Goal: Task Accomplishment & Management: Complete application form

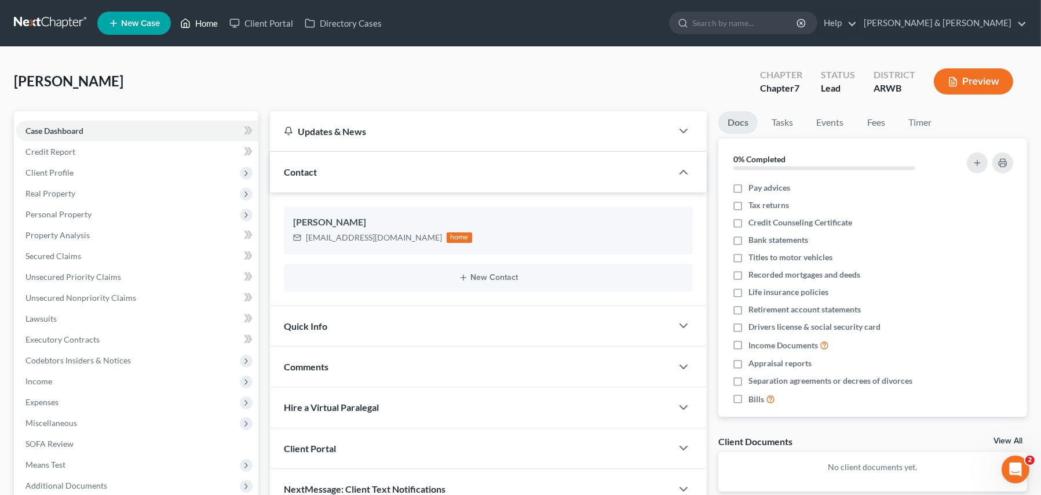
click at [202, 21] on link "Home" at bounding box center [198, 23] width 49 height 21
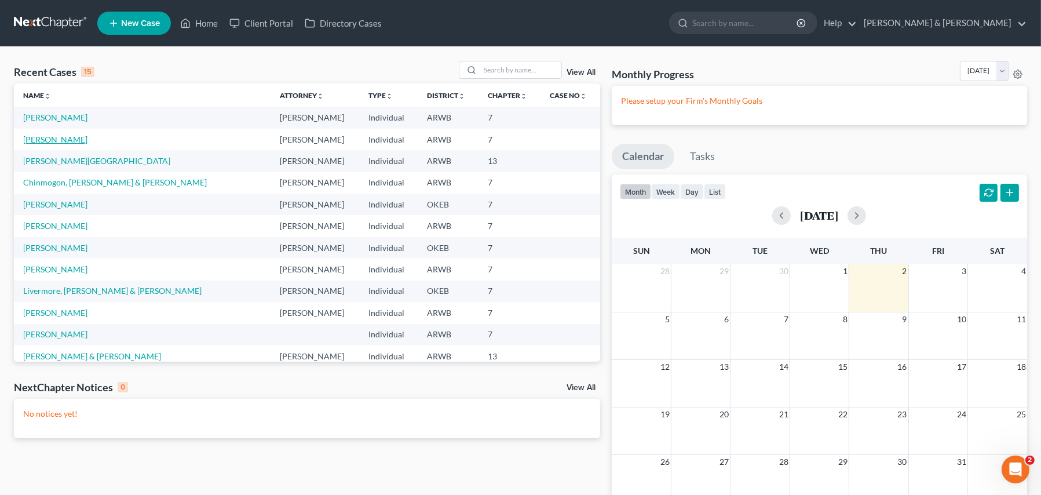
click at [48, 139] on link "[PERSON_NAME]" at bounding box center [55, 139] width 64 height 10
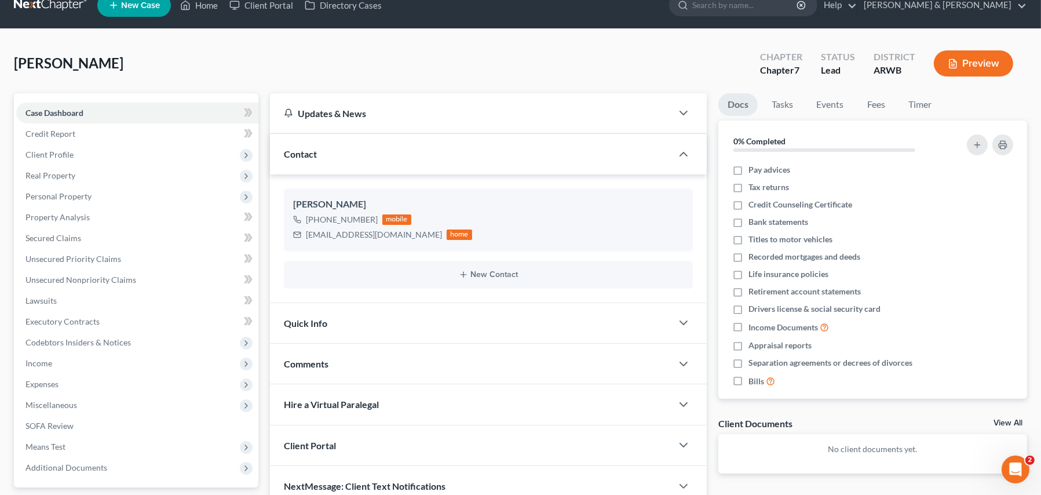
scroll to position [3, 0]
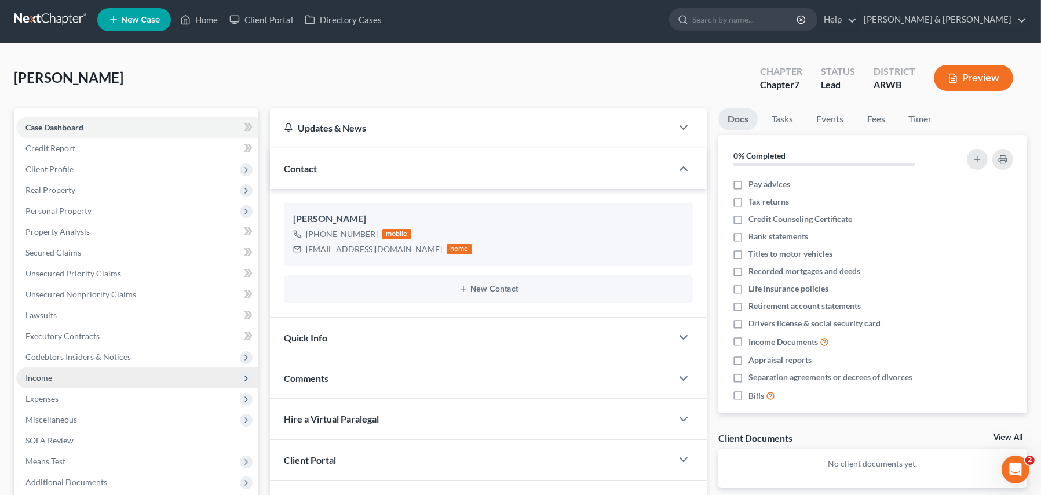
click at [49, 379] on span "Income" at bounding box center [38, 377] width 27 height 10
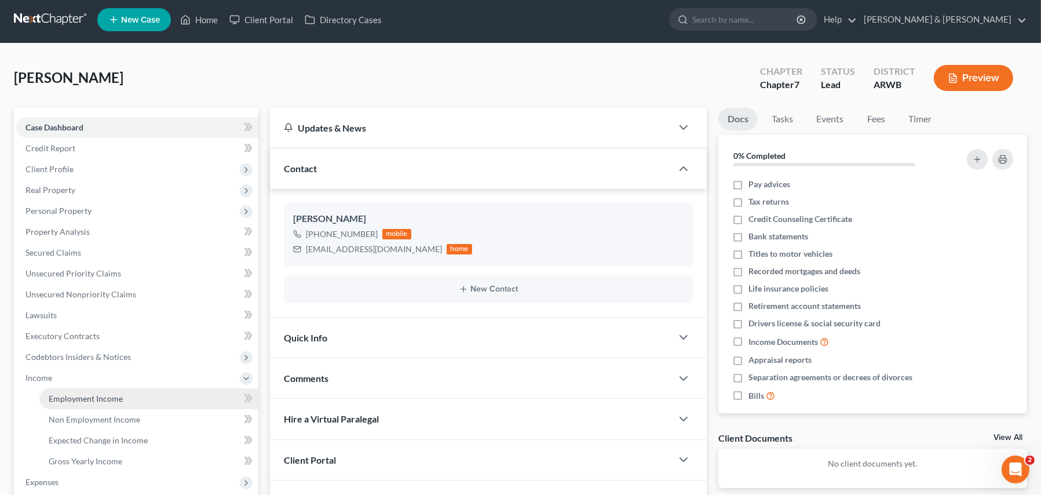
click at [74, 396] on span "Employment Income" at bounding box center [86, 398] width 74 height 10
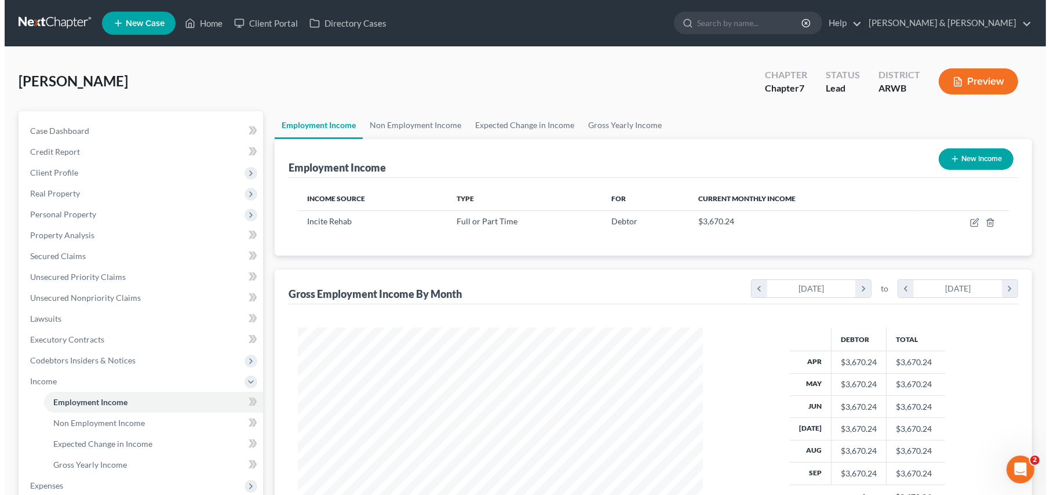
scroll to position [207, 428]
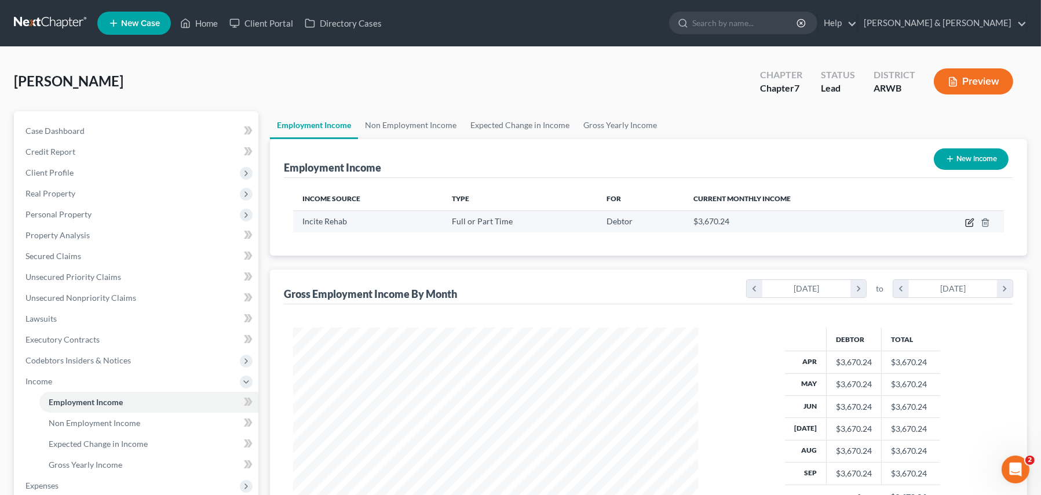
click at [972, 220] on icon "button" at bounding box center [969, 222] width 9 height 9
select select "0"
select select "2"
select select "1"
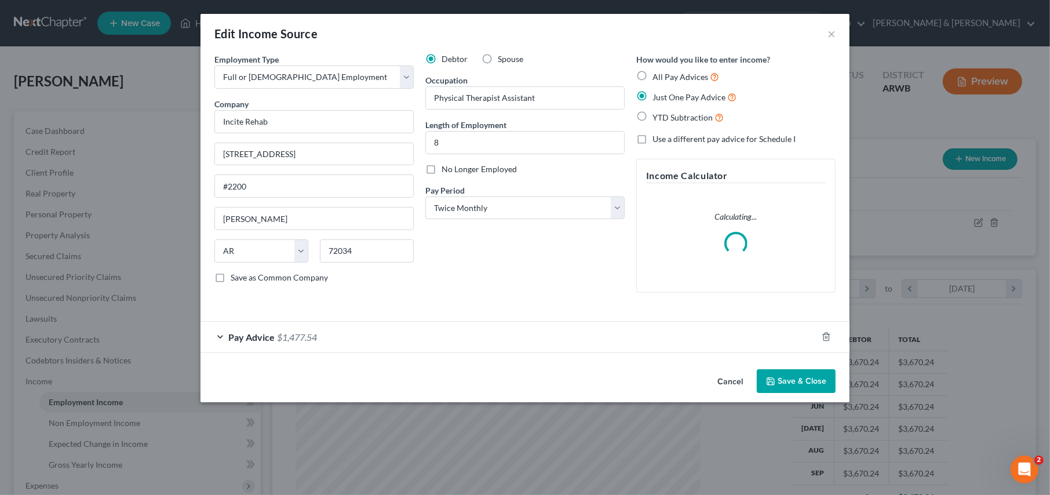
scroll to position [207, 432]
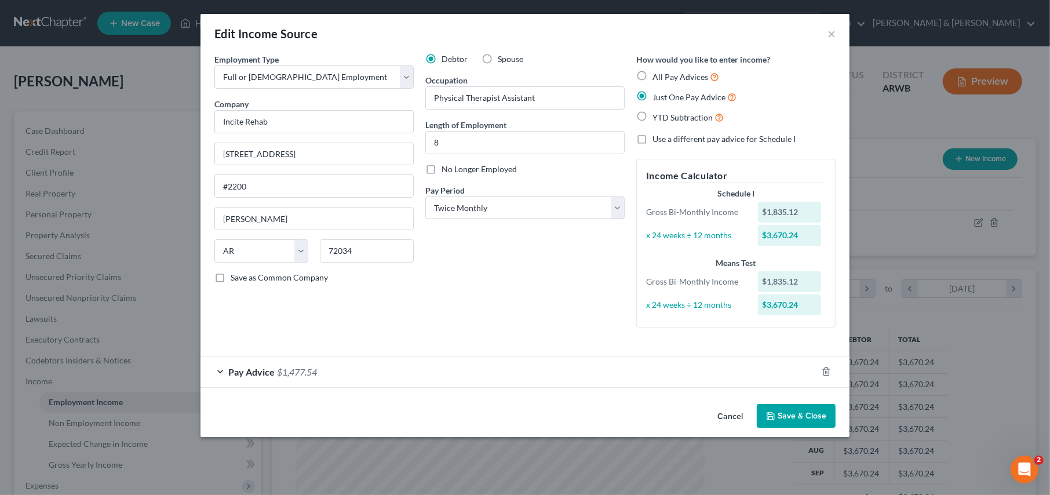
click at [221, 368] on div "Pay Advice $1,477.54" at bounding box center [508, 371] width 616 height 31
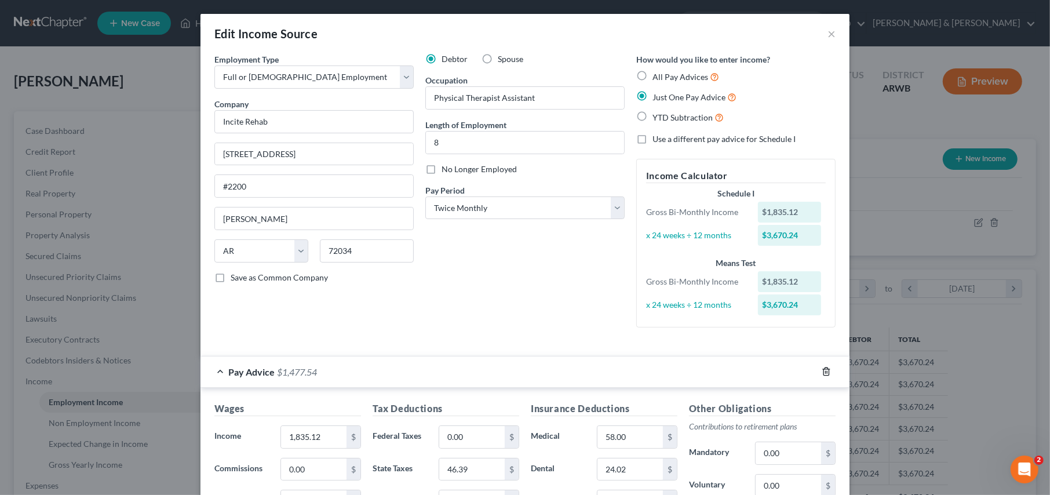
click at [822, 370] on icon "button" at bounding box center [825, 371] width 9 height 9
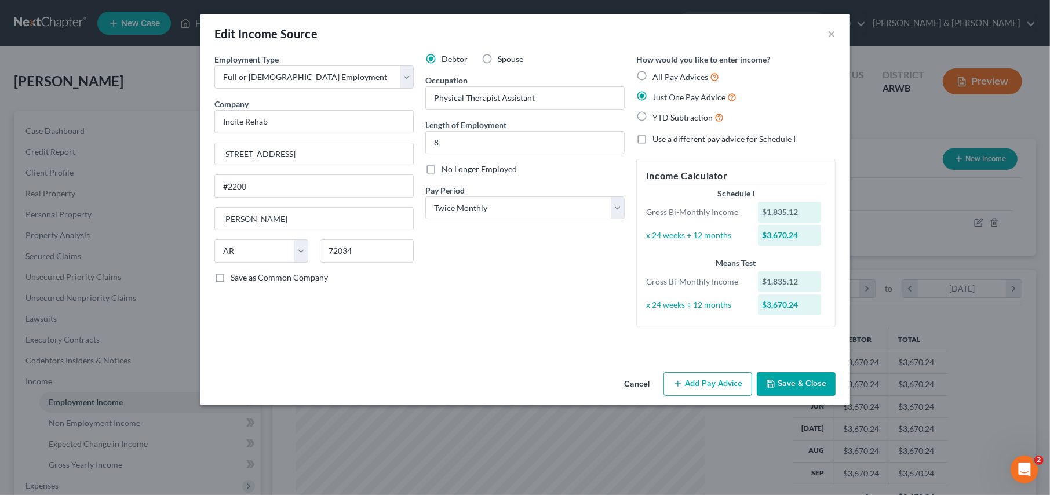
click at [715, 383] on button "Add Pay Advice" at bounding box center [707, 384] width 89 height 24
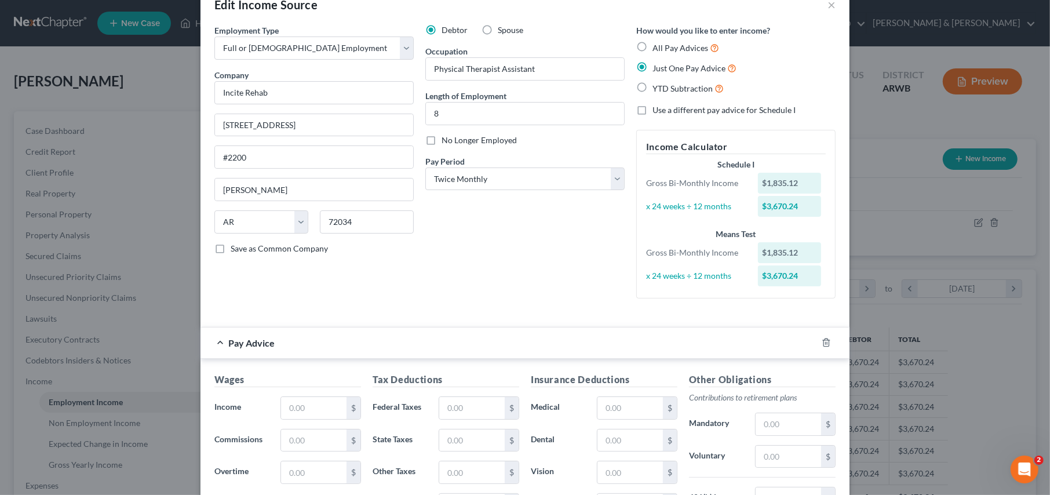
scroll to position [58, 0]
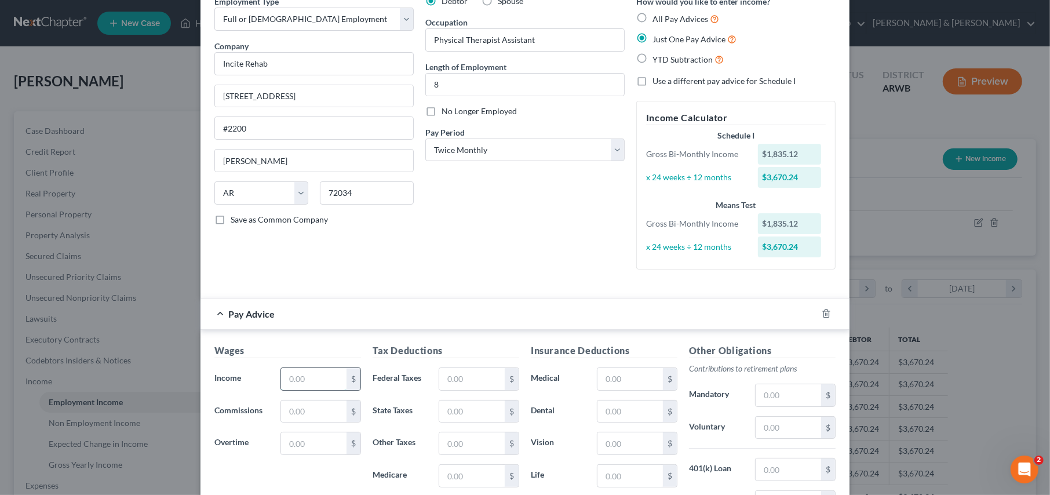
click at [285, 380] on input "text" at bounding box center [313, 379] width 65 height 22
type input "1"
type input "1,586.58"
click at [448, 381] on input "text" at bounding box center [471, 379] width 65 height 22
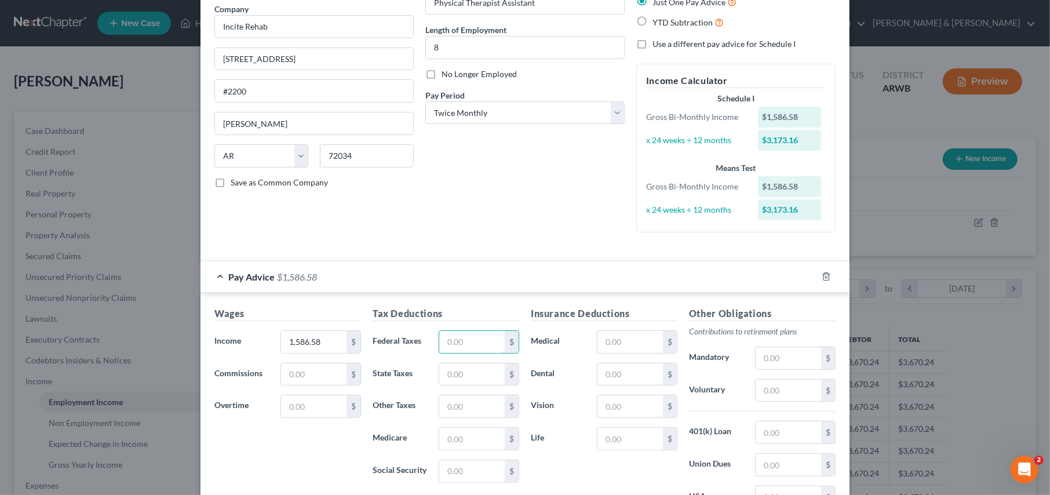
scroll to position [116, 0]
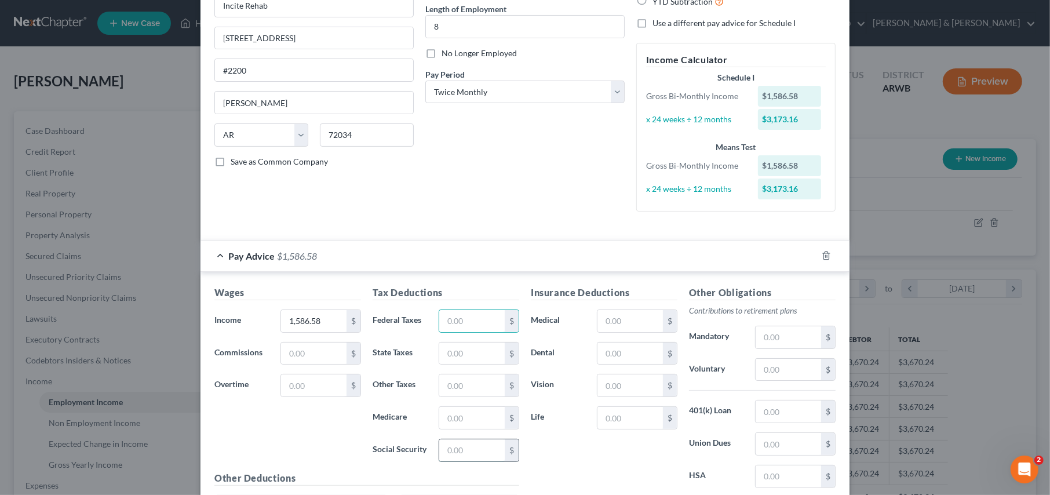
click at [448, 449] on input "text" at bounding box center [471, 450] width 65 height 22
type input "95.53"
click at [448, 414] on input "text" at bounding box center [471, 418] width 65 height 22
type input "22.34"
click at [450, 354] on input "text" at bounding box center [471, 353] width 65 height 22
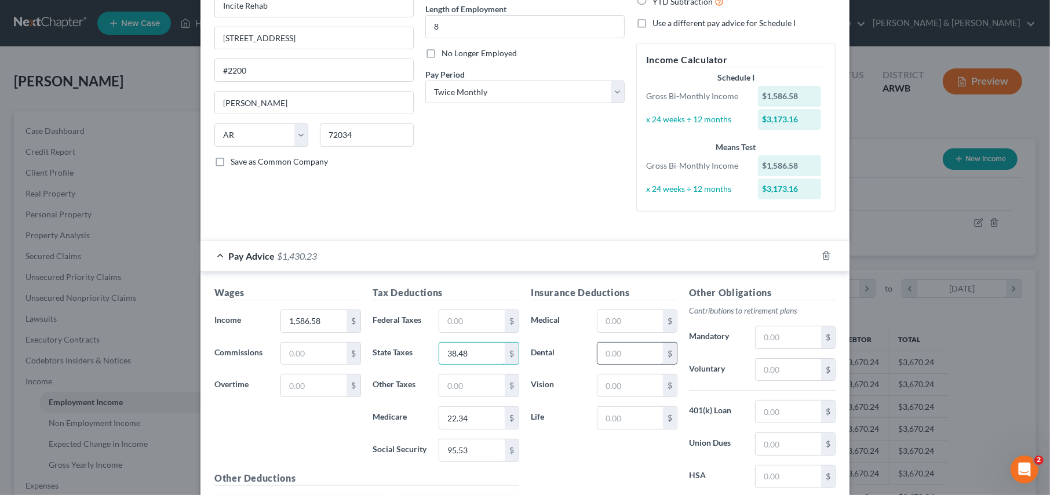
type input "38.48"
click at [610, 355] on input "text" at bounding box center [629, 353] width 65 height 22
type input "12.01"
click at [606, 387] on input "text" at bounding box center [629, 385] width 65 height 22
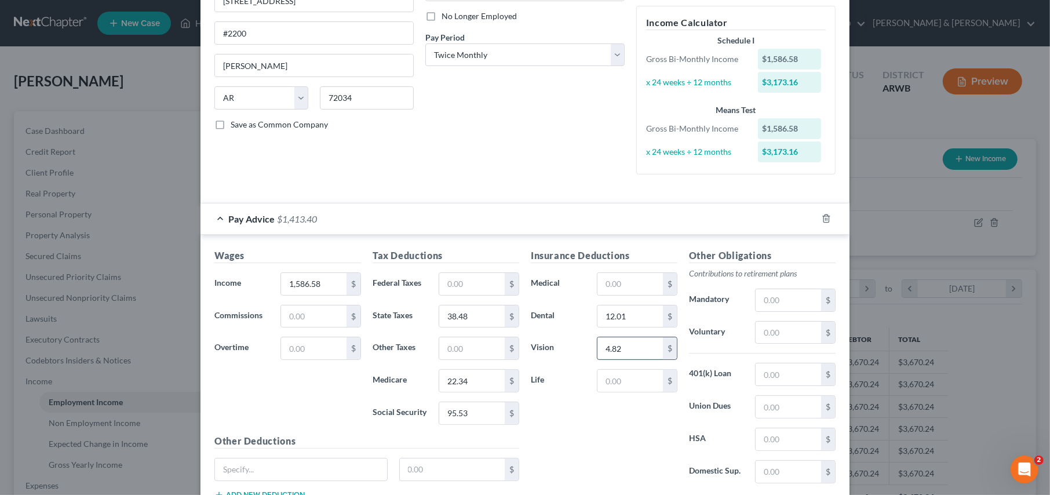
scroll to position [174, 0]
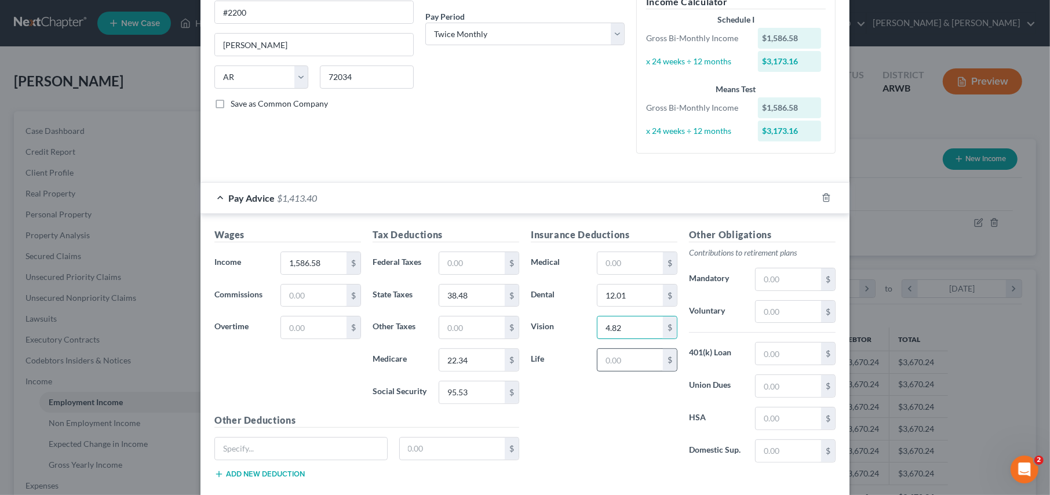
type input "4.82"
click at [603, 363] on input "text" at bounding box center [629, 360] width 65 height 22
click at [605, 361] on input "text" at bounding box center [629, 360] width 65 height 22
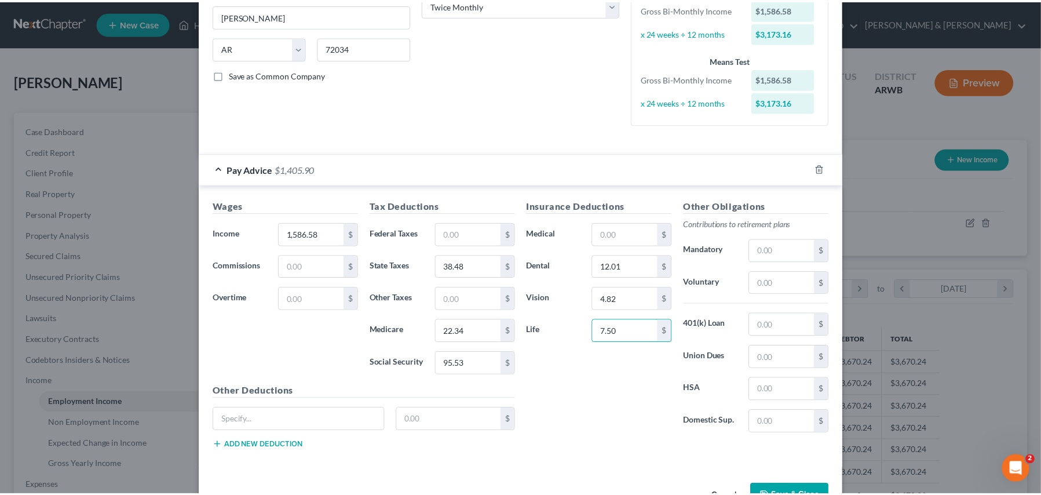
scroll to position [232, 0]
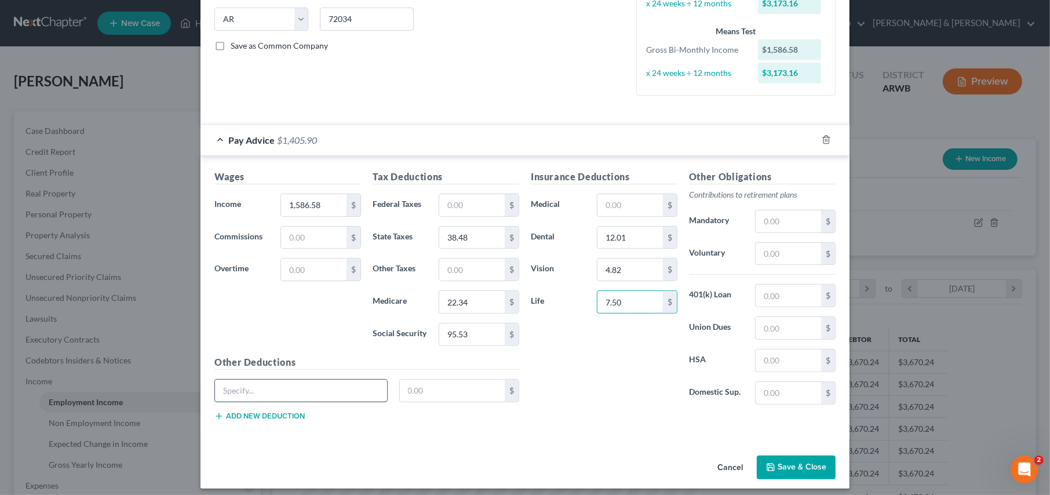
type input "7.50"
click at [252, 390] on input "text" at bounding box center [301, 390] width 172 height 22
type input "Short Term Disability"
click at [464, 393] on input "text" at bounding box center [452, 390] width 105 height 22
type input "37.96"
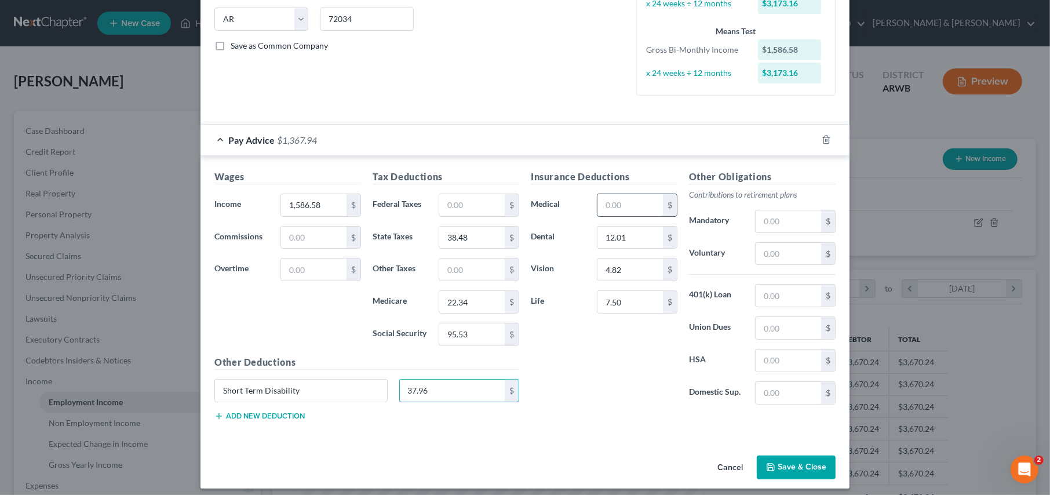
click at [604, 204] on input "text" at bounding box center [629, 205] width 65 height 22
type input "29.00"
click at [584, 401] on div "Insurance Deductions Medical 29.00 $ Dental 12.01 $ Vision 4.82 $ Life 7.50 $" at bounding box center [604, 292] width 158 height 244
click at [788, 463] on button "Save & Close" at bounding box center [795, 467] width 79 height 24
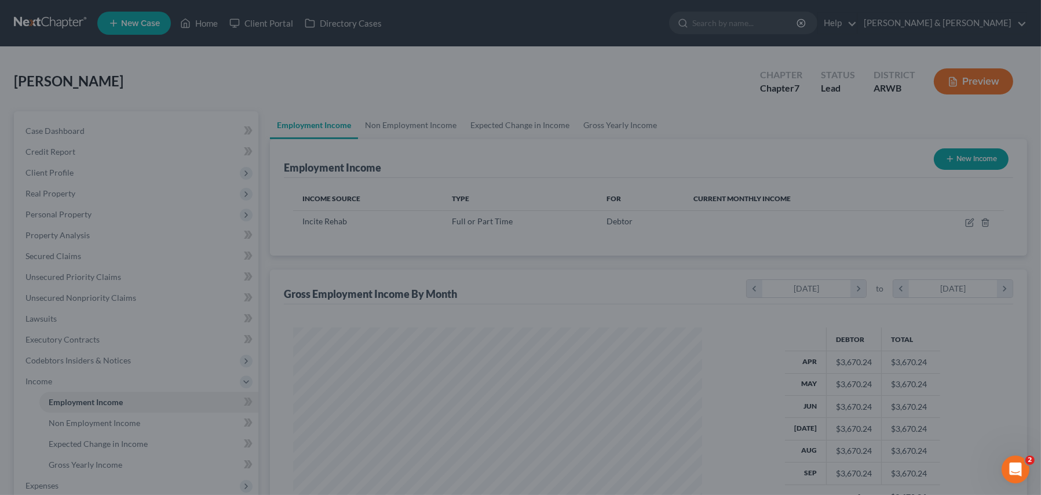
scroll to position [579021, 578801]
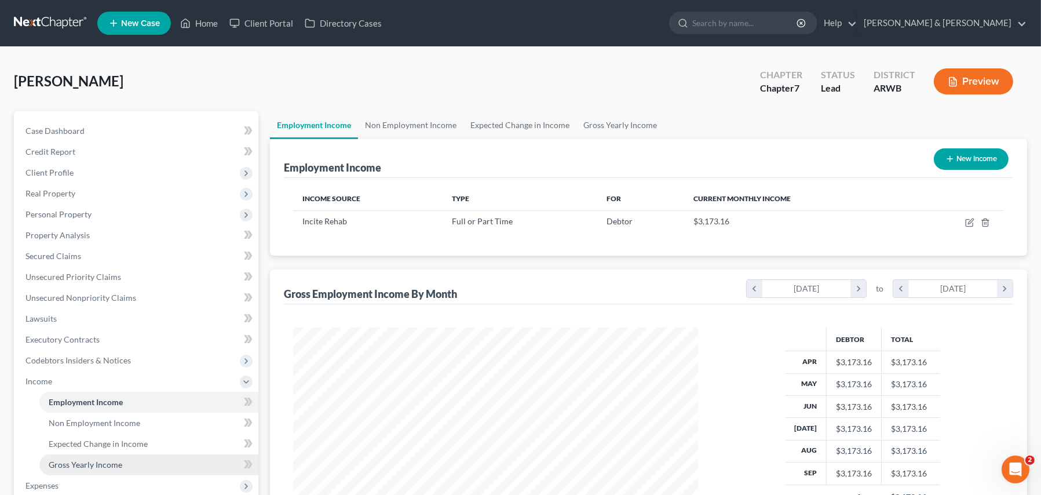
click at [94, 466] on span "Gross Yearly Income" at bounding box center [86, 464] width 74 height 10
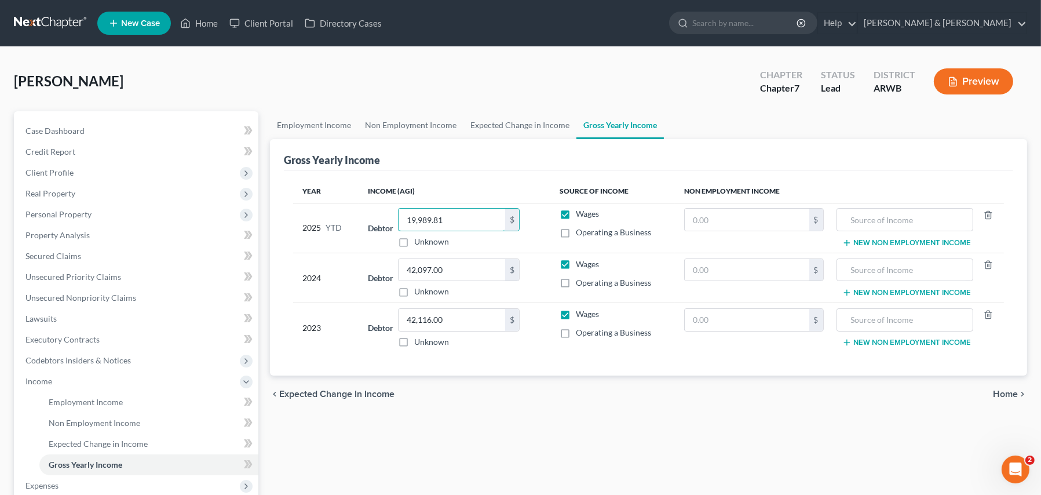
type input "19,989.81"
click at [477, 421] on div "Employment Income Non Employment Income Expected Change in Income Gross Yearly …" at bounding box center [648, 383] width 769 height 544
click at [78, 403] on span "Employment Income" at bounding box center [86, 402] width 74 height 10
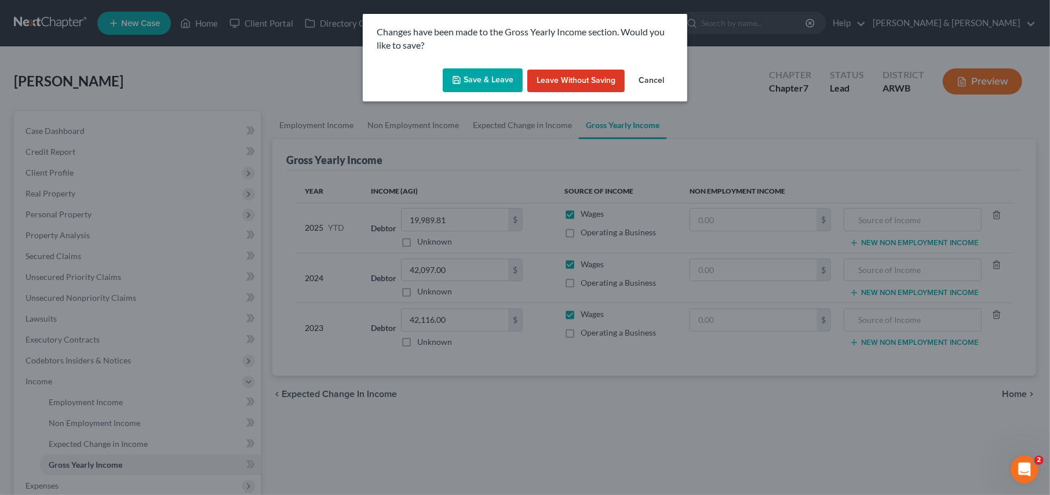
click at [474, 80] on button "Save & Leave" at bounding box center [483, 80] width 80 height 24
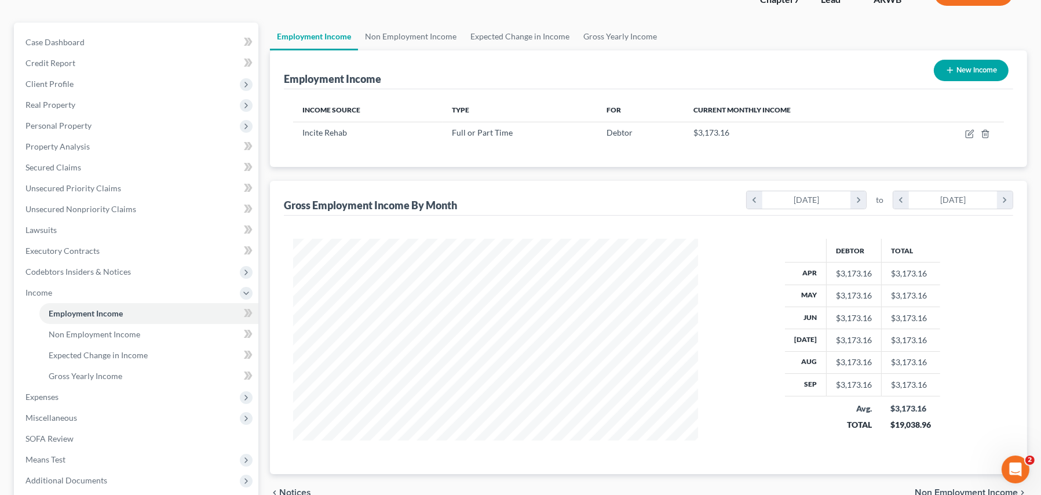
scroll to position [116, 0]
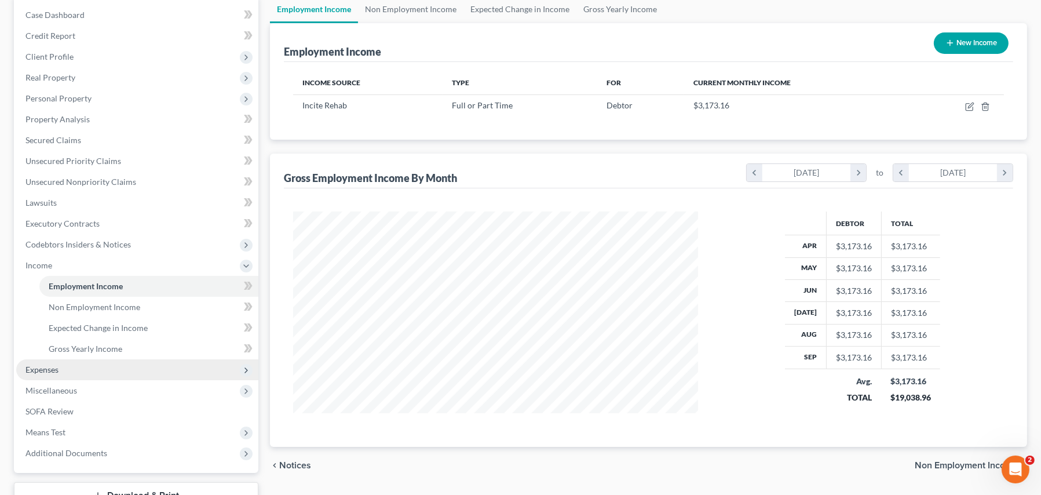
click at [46, 374] on span "Expenses" at bounding box center [137, 369] width 242 height 21
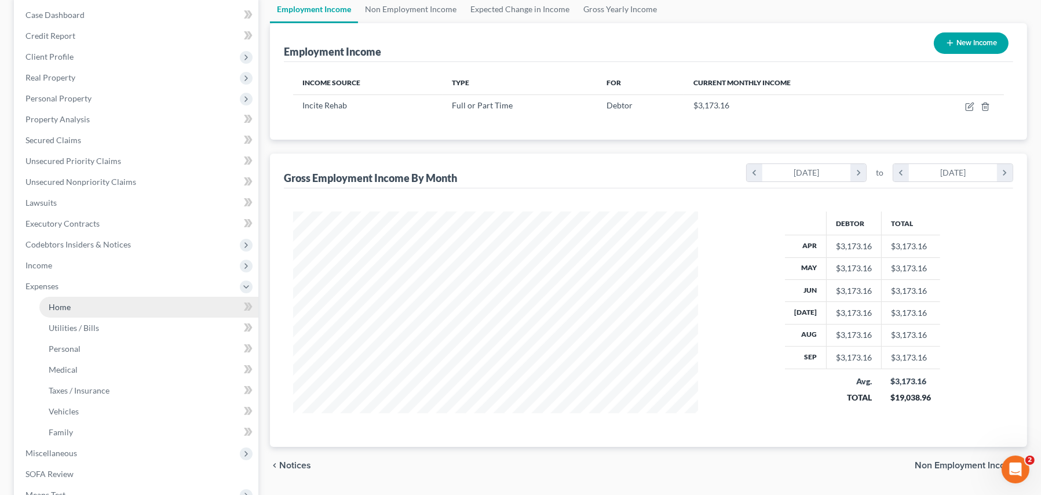
click at [52, 305] on span "Home" at bounding box center [60, 307] width 22 height 10
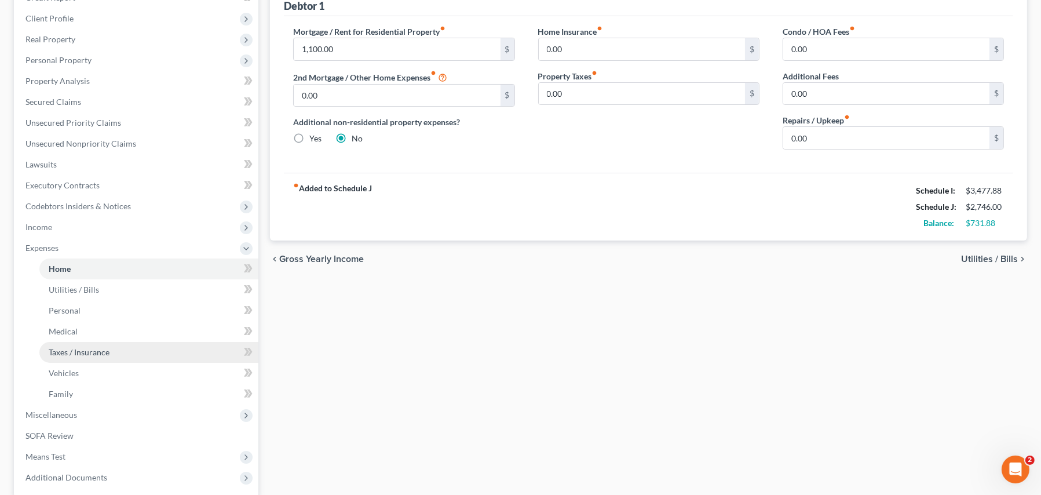
scroll to position [265, 0]
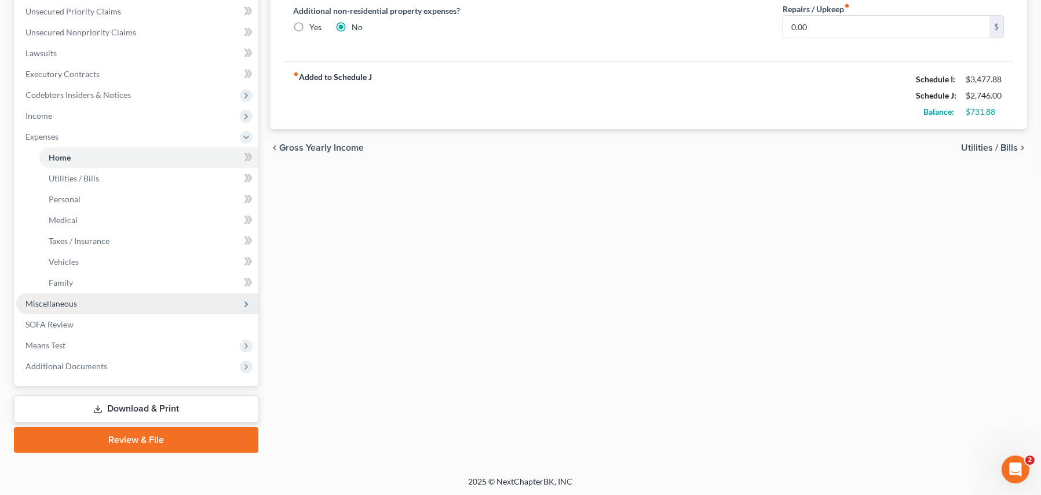
click at [46, 300] on span "Miscellaneous" at bounding box center [51, 303] width 52 height 10
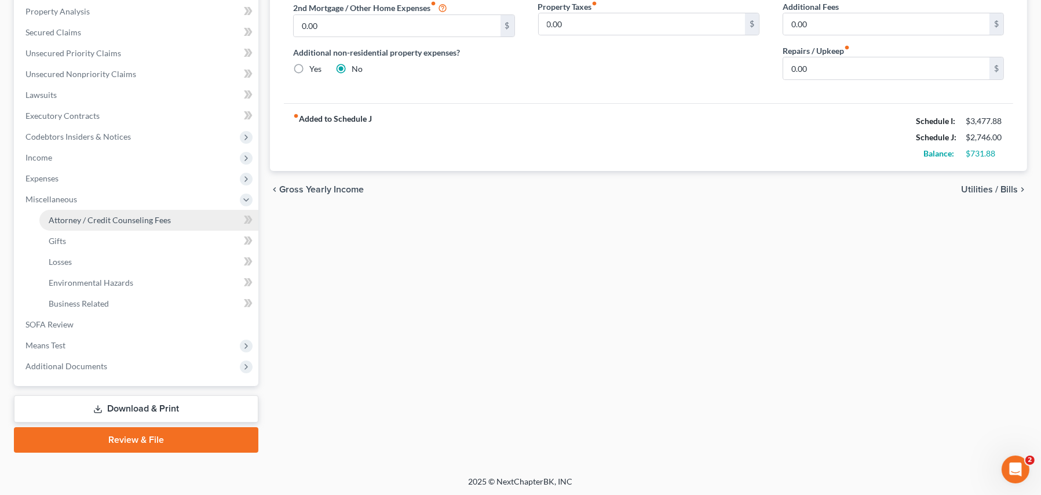
click at [75, 220] on span "Attorney / Credit Counseling Fees" at bounding box center [110, 220] width 122 height 10
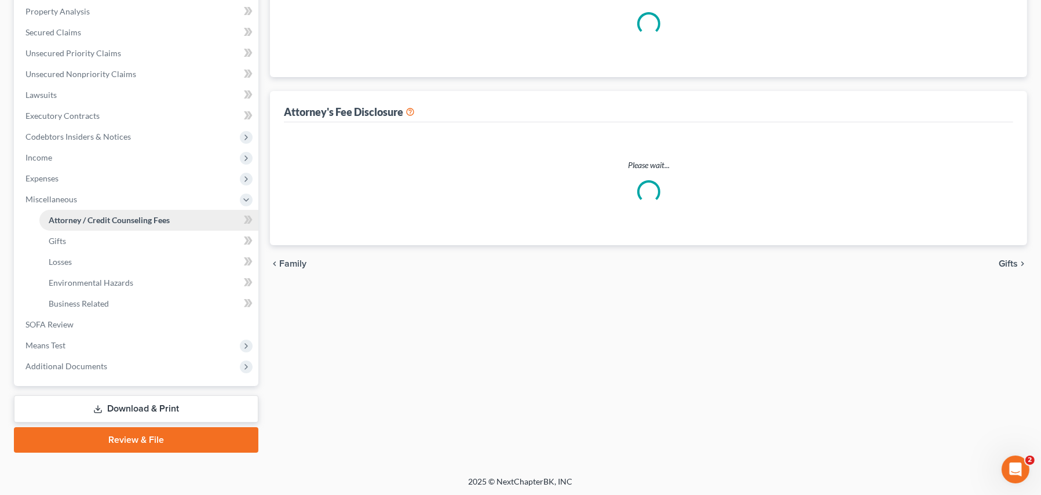
scroll to position [13, 0]
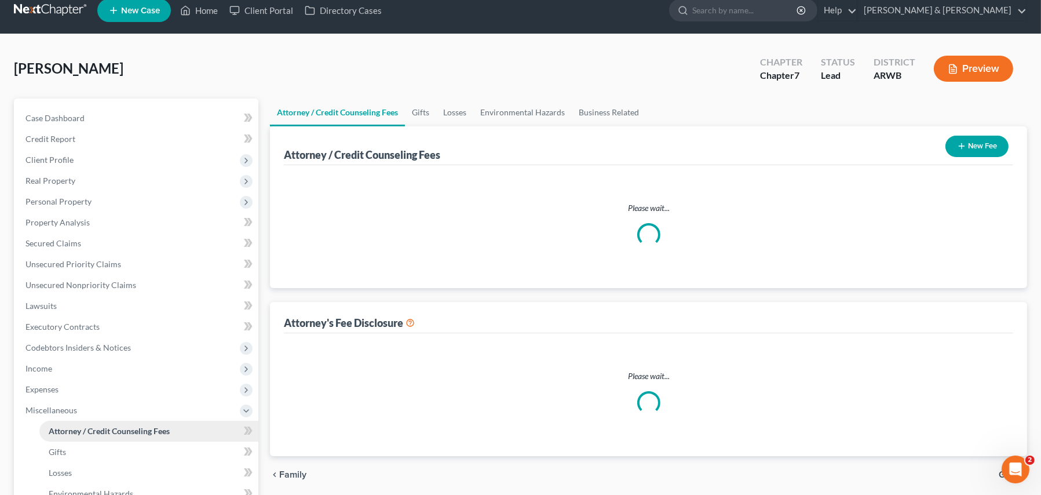
select select "0"
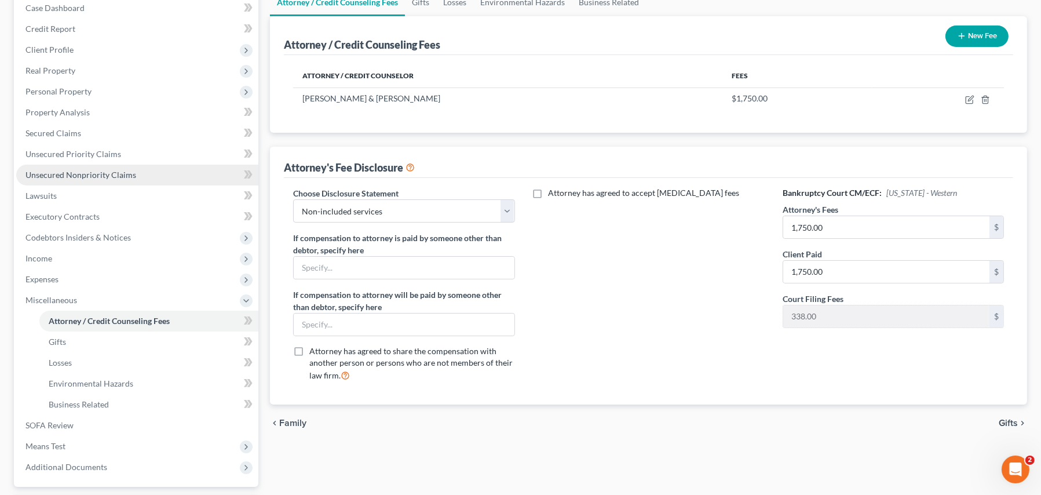
scroll to position [174, 0]
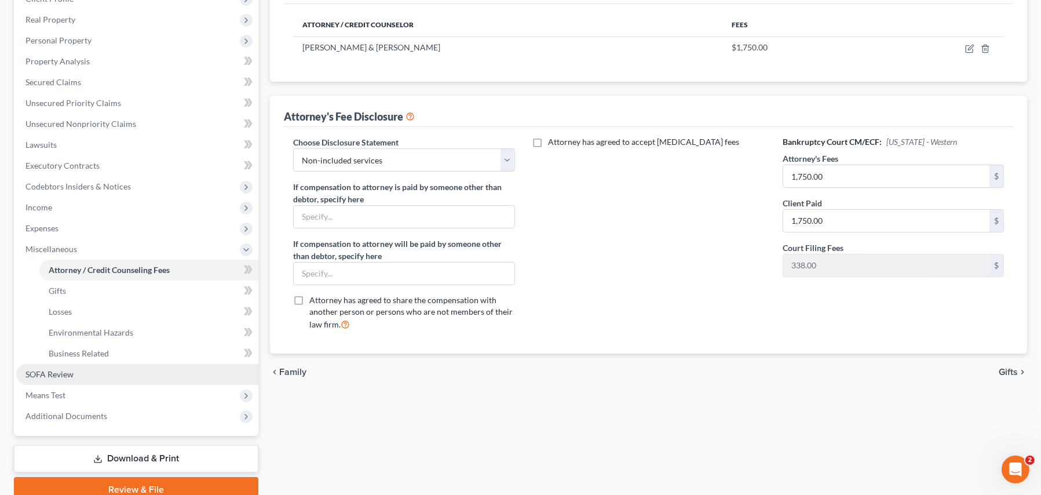
click at [43, 374] on span "SOFA Review" at bounding box center [49, 374] width 48 height 10
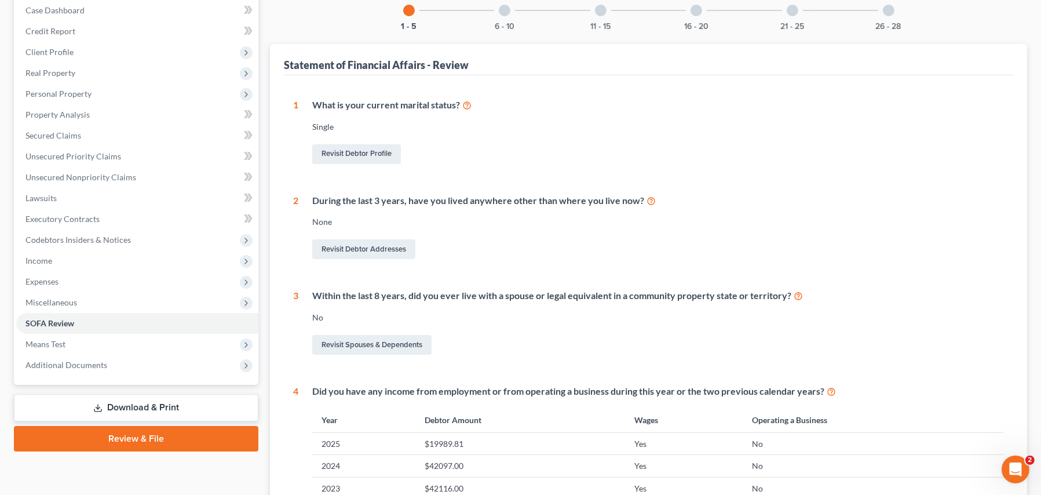
scroll to position [116, 0]
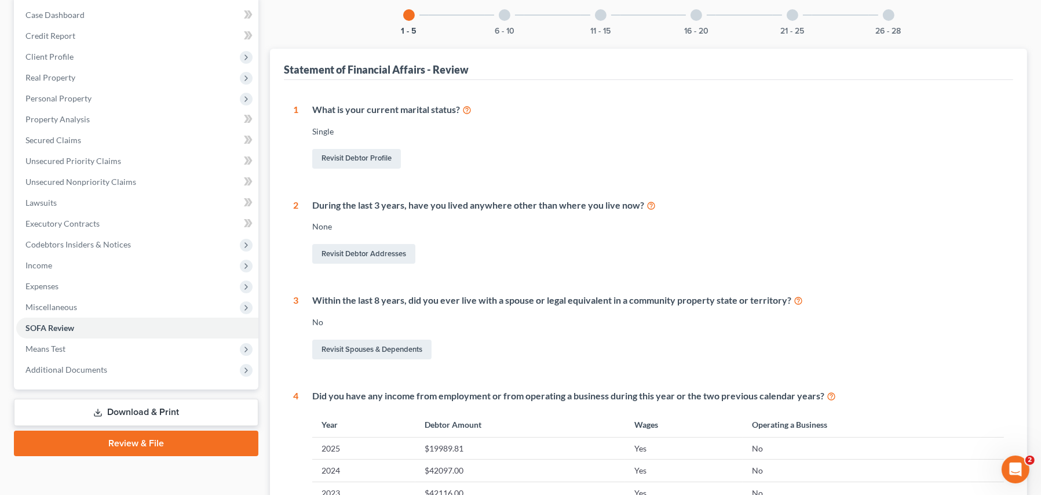
click at [502, 12] on div at bounding box center [505, 15] width 12 height 12
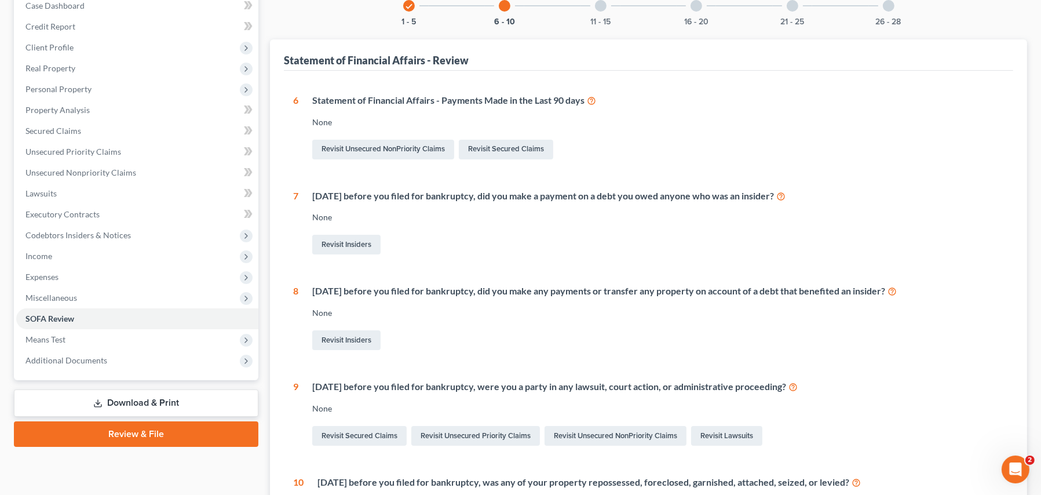
scroll to position [122, 0]
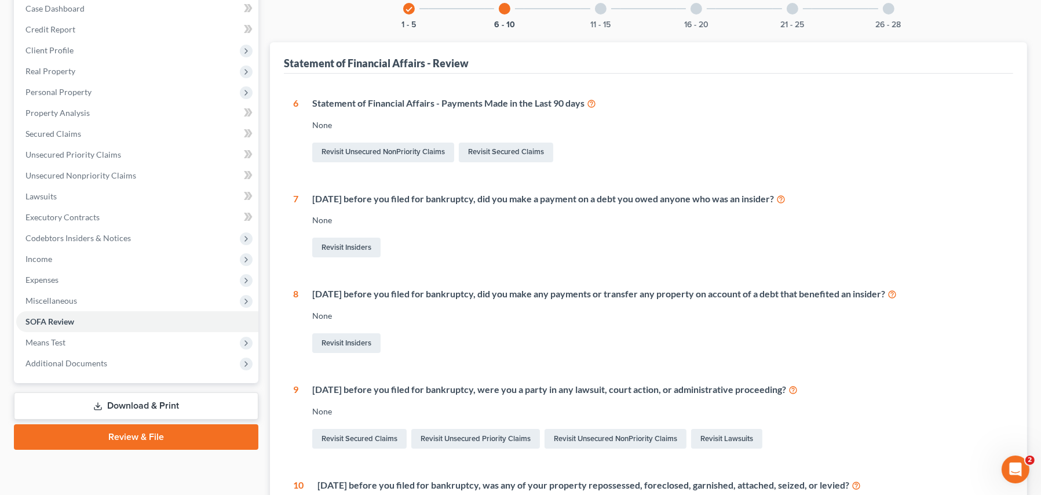
click at [601, 5] on div at bounding box center [601, 9] width 12 height 12
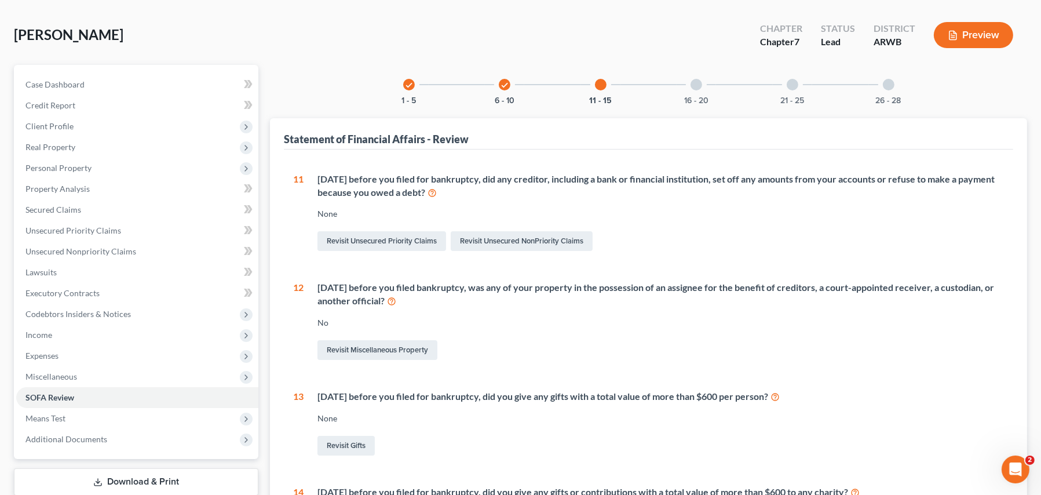
scroll to position [32, 0]
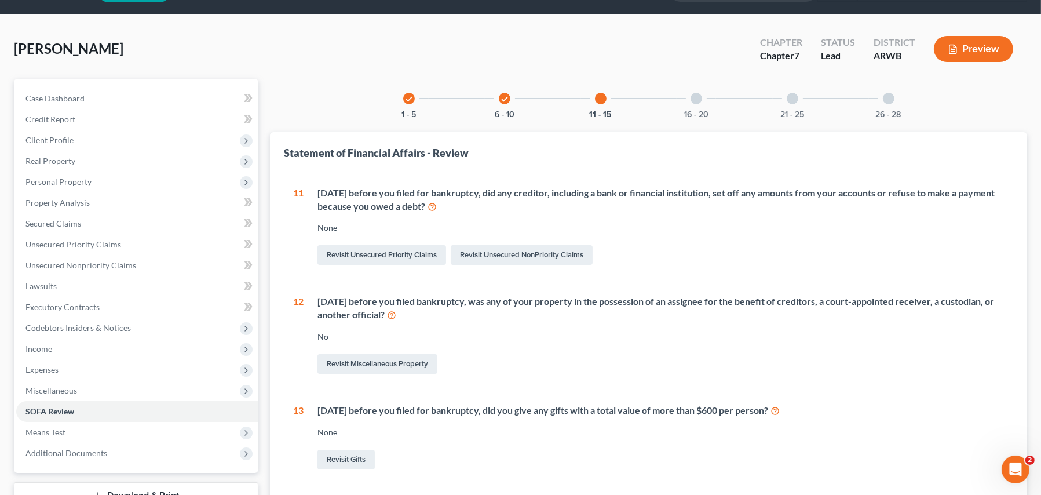
click at [694, 100] on div at bounding box center [696, 99] width 12 height 12
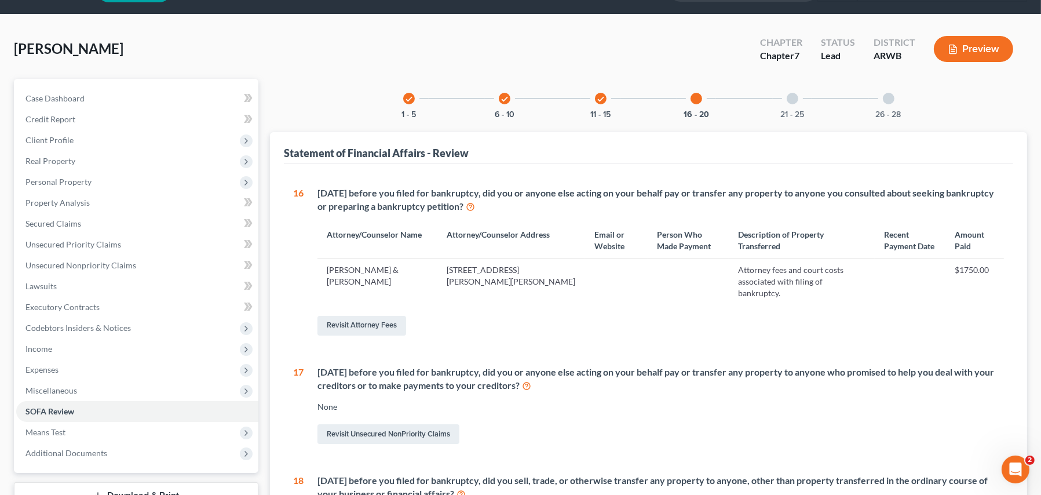
click at [797, 97] on div at bounding box center [793, 99] width 12 height 12
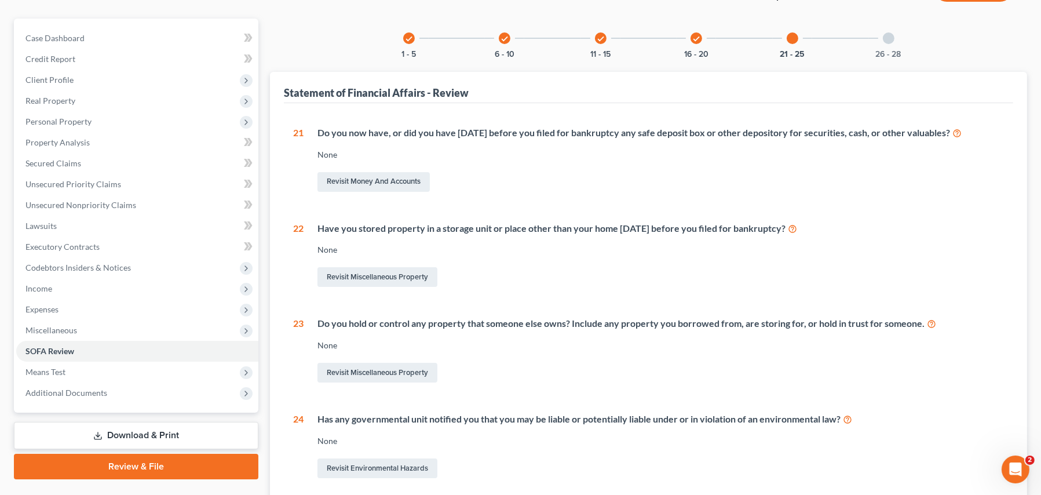
scroll to position [6, 0]
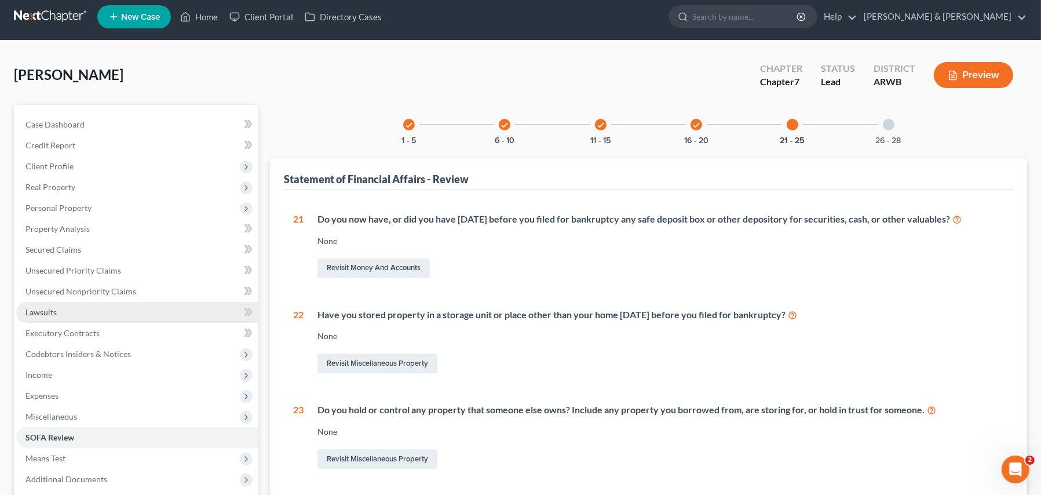
click at [48, 309] on span "Lawsuits" at bounding box center [40, 312] width 31 height 10
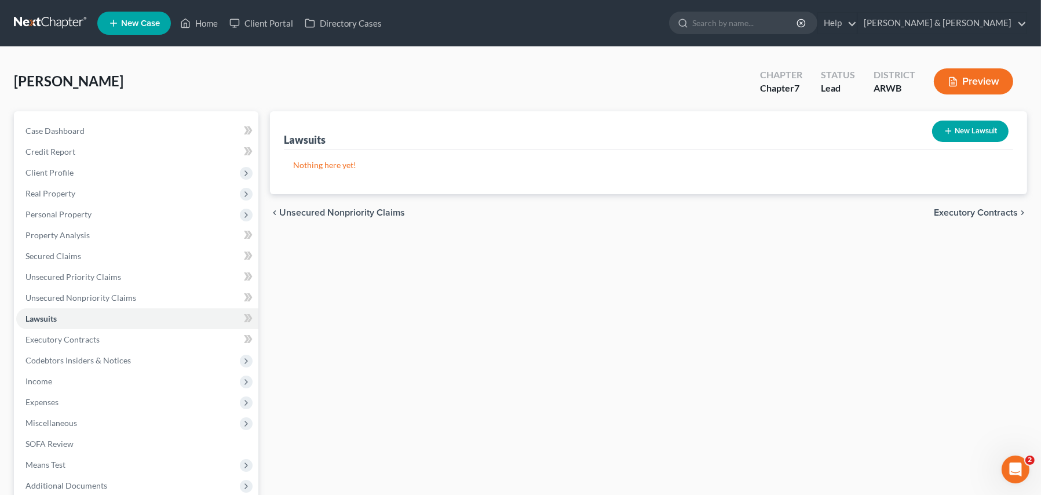
click at [981, 129] on button "New Lawsuit" at bounding box center [970, 130] width 76 height 21
select select "0"
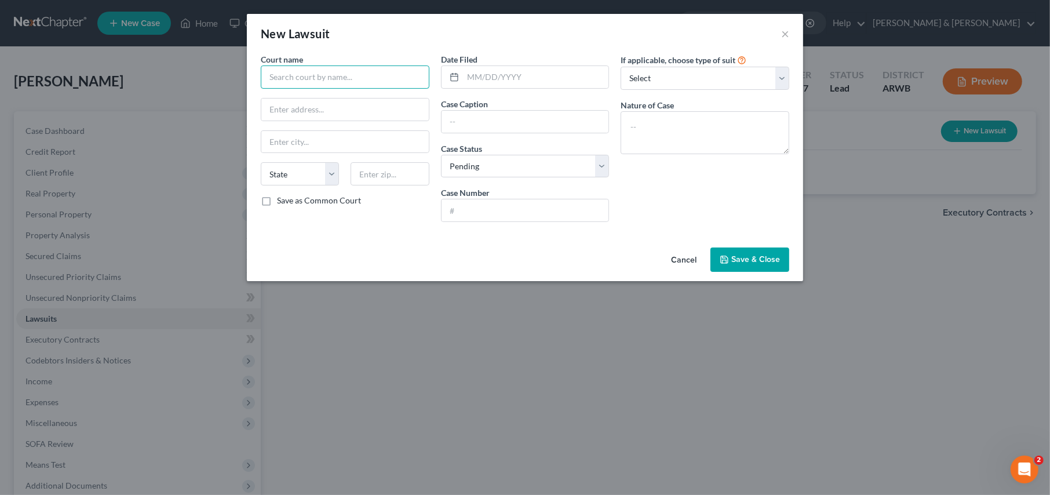
click at [299, 76] on input "text" at bounding box center [345, 76] width 169 height 23
type input "Logan County Circuit Court"
paste input "[STREET_ADDRESS]"
type input "[STREET_ADDRESS]"
click at [277, 139] on input "text" at bounding box center [344, 142] width 167 height 22
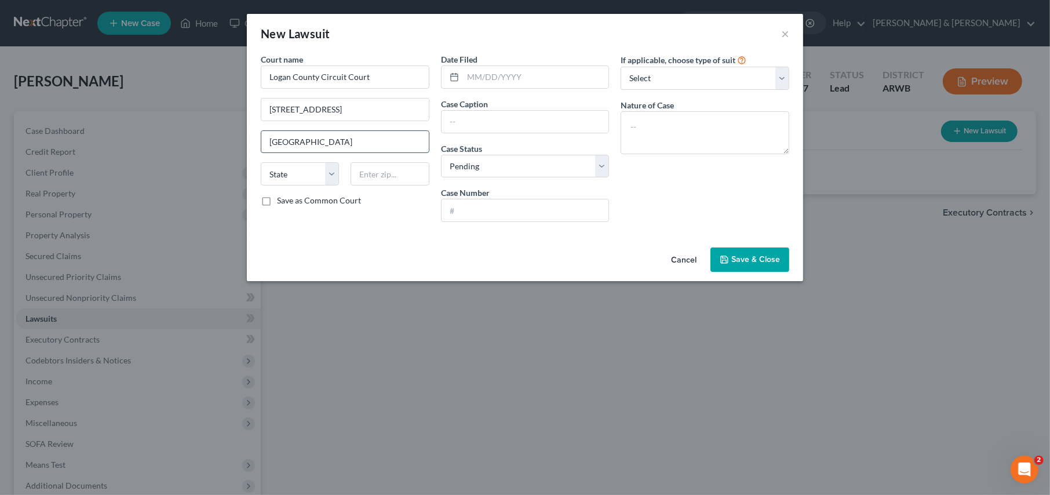
type input "[GEOGRAPHIC_DATA]"
select select "2"
click at [368, 177] on input "text" at bounding box center [389, 173] width 78 height 23
paste input "72927"
type input "72927"
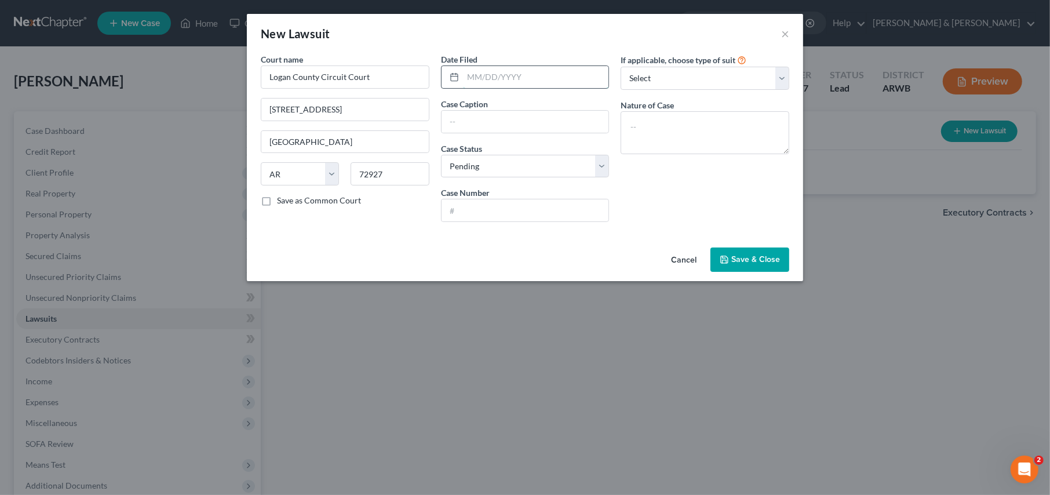
click at [477, 72] on input "text" at bounding box center [536, 77] width 146 height 22
type input "[DATE]"
type input "Capital One, NA, successor by merger to Discover Bank v. [PERSON_NAME]"
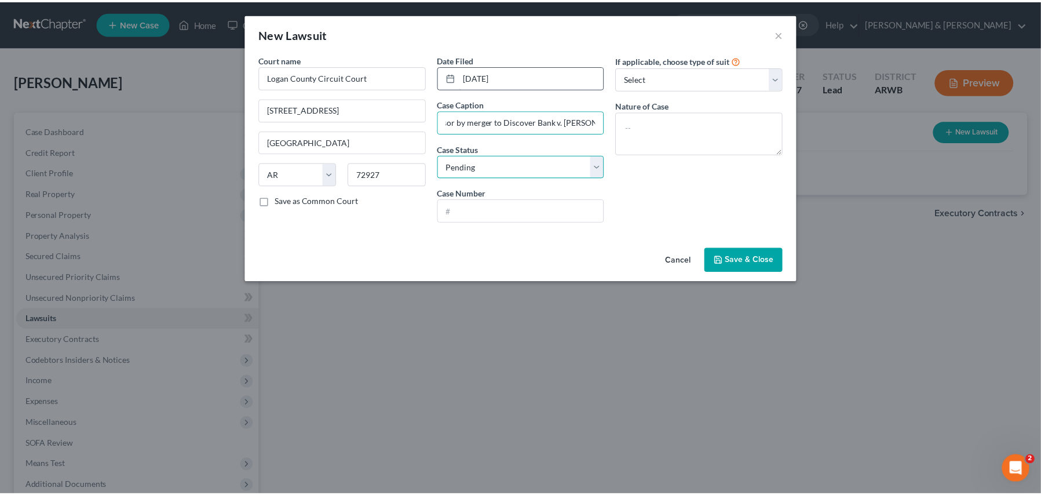
scroll to position [0, 0]
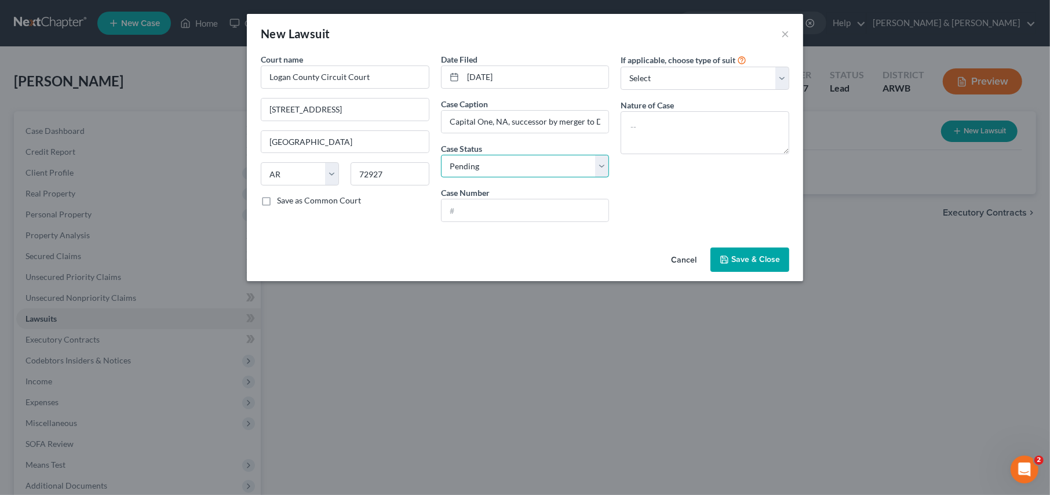
click at [598, 163] on select "Select Pending On Appeal Concluded" at bounding box center [525, 166] width 169 height 23
drag, startPoint x: 598, startPoint y: 163, endPoint x: 591, endPoint y: 166, distance: 7.5
click at [598, 163] on select "Select Pending On Appeal Concluded" at bounding box center [525, 166] width 169 height 23
click at [510, 203] on input "text" at bounding box center [524, 210] width 167 height 22
type input "42BCV-25-87"
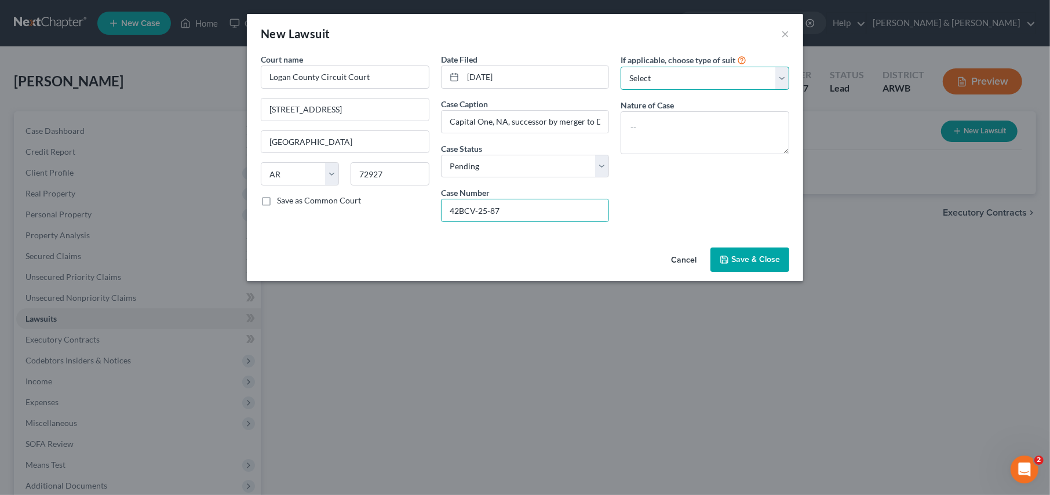
click at [704, 84] on select "Select Repossession Garnishment Foreclosure Attached, Seized, Or Levied Other" at bounding box center [704, 78] width 169 height 23
drag, startPoint x: 648, startPoint y: 124, endPoint x: 641, endPoint y: 125, distance: 6.4
click at [647, 124] on textarea at bounding box center [704, 132] width 169 height 43
type textarea "Civil"
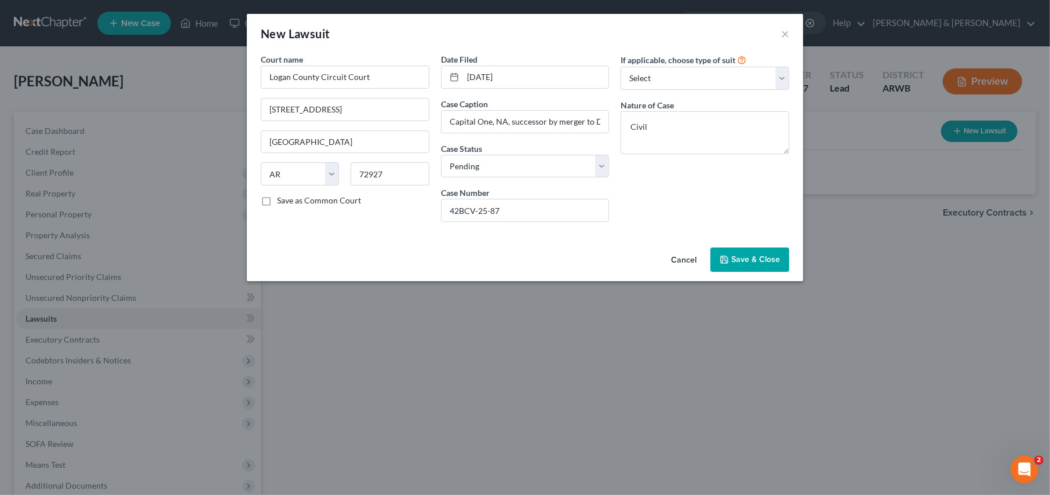
click at [755, 254] on span "Save & Close" at bounding box center [755, 259] width 49 height 10
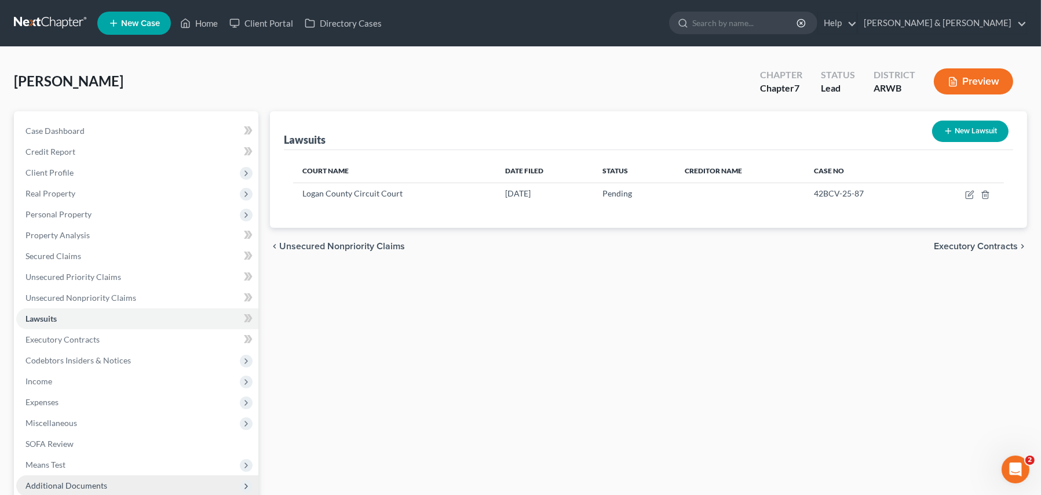
scroll to position [116, 0]
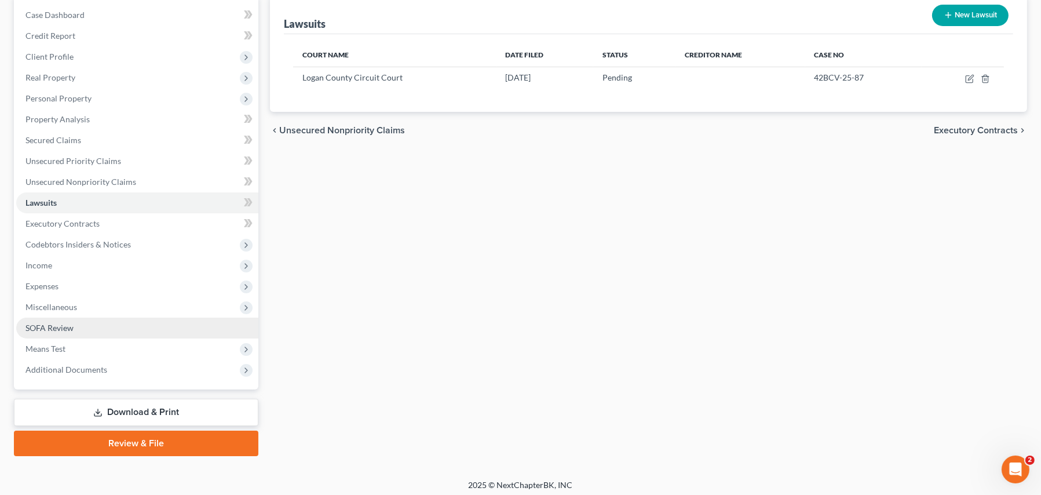
drag, startPoint x: 57, startPoint y: 327, endPoint x: 93, endPoint y: 326, distance: 35.9
click at [57, 327] on span "SOFA Review" at bounding box center [49, 328] width 48 height 10
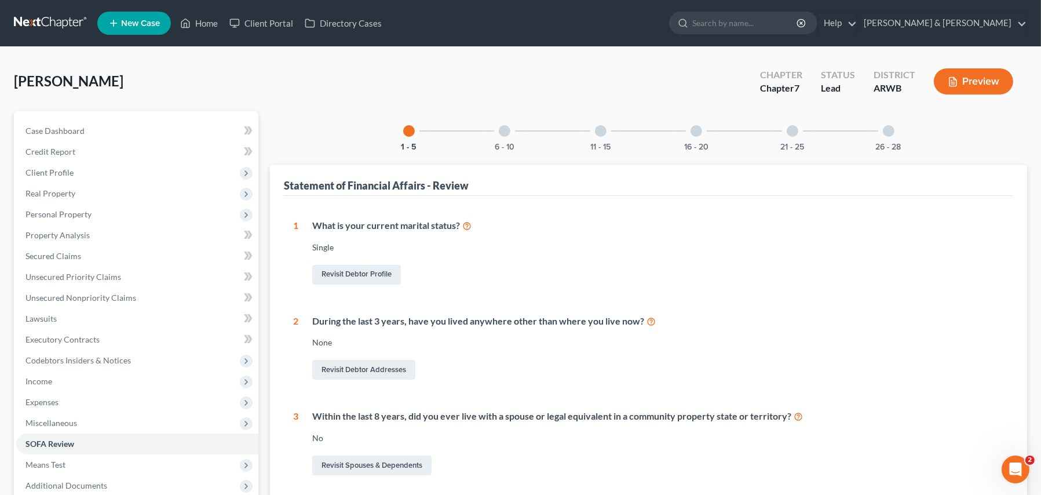
click at [505, 133] on div at bounding box center [505, 131] width 12 height 12
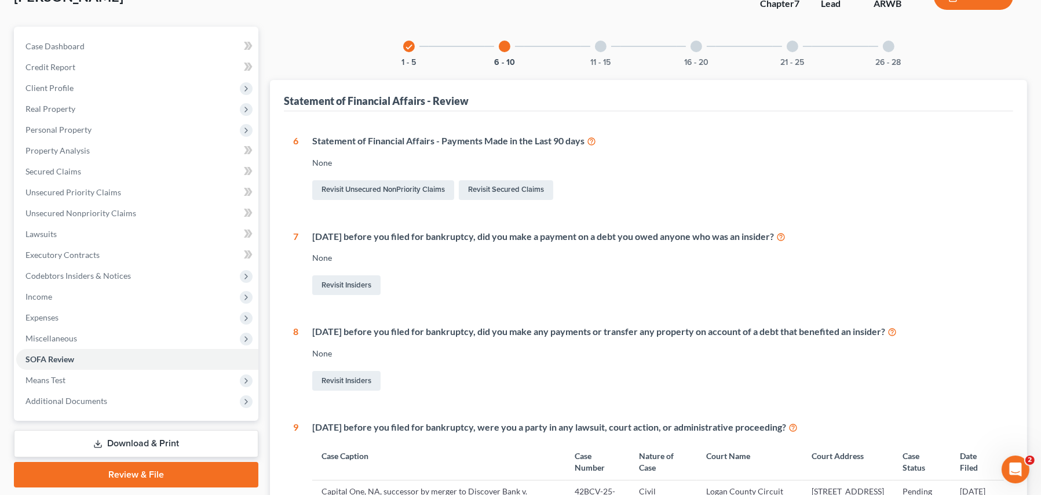
scroll to position [58, 0]
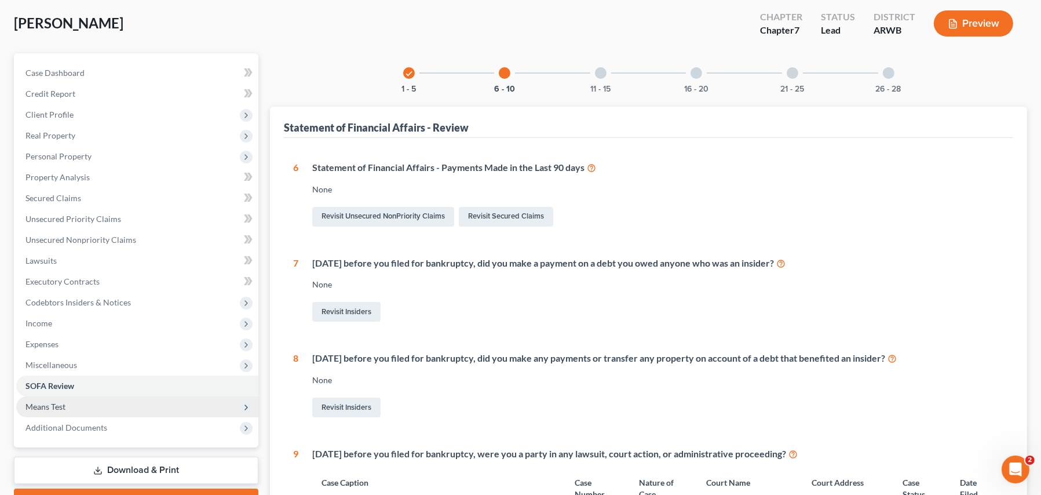
click at [57, 405] on span "Means Test" at bounding box center [45, 406] width 40 height 10
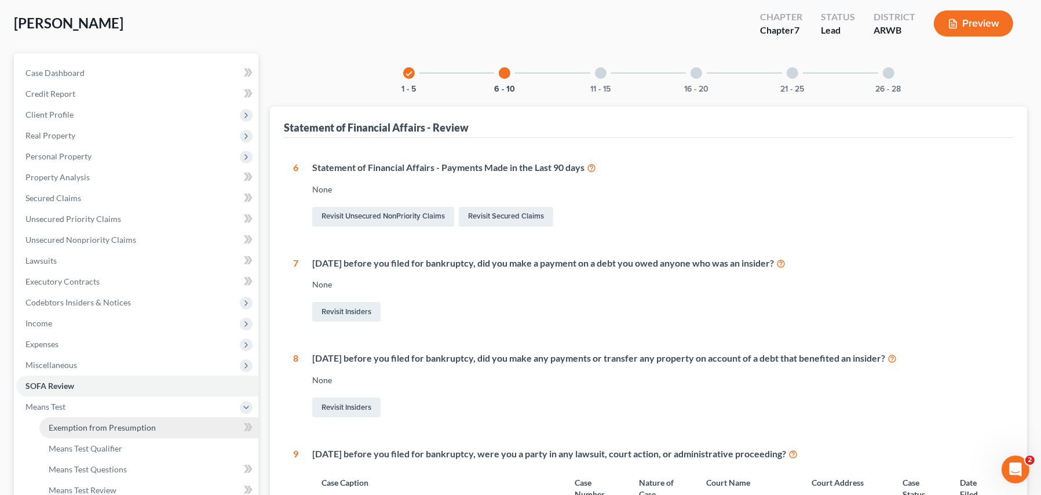
click at [103, 420] on link "Exemption from Presumption" at bounding box center [148, 427] width 219 height 21
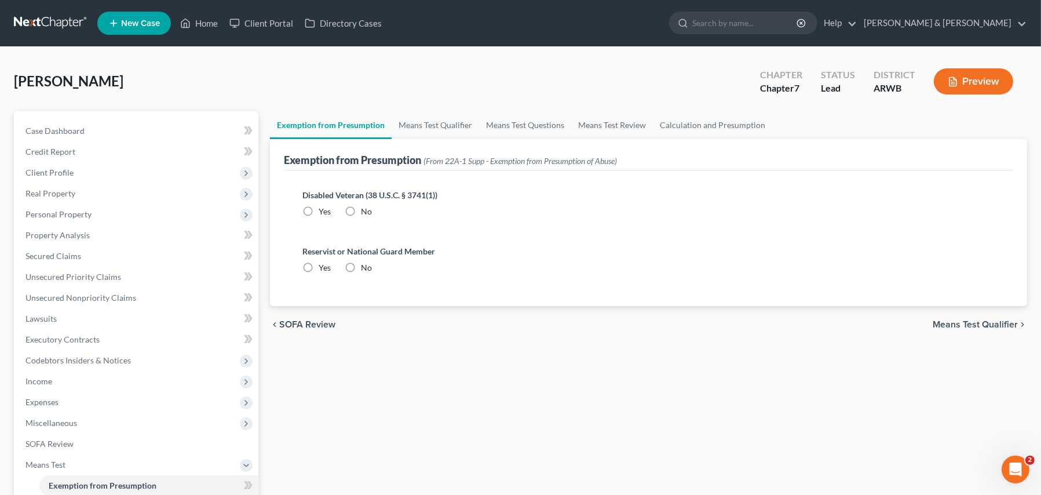
click at [361, 210] on label "No" at bounding box center [366, 212] width 11 height 12
click at [365, 210] on input "No" at bounding box center [369, 210] width 8 height 8
radio input "true"
click at [361, 265] on label "No" at bounding box center [366, 268] width 11 height 12
click at [365, 265] on input "No" at bounding box center [369, 266] width 8 height 8
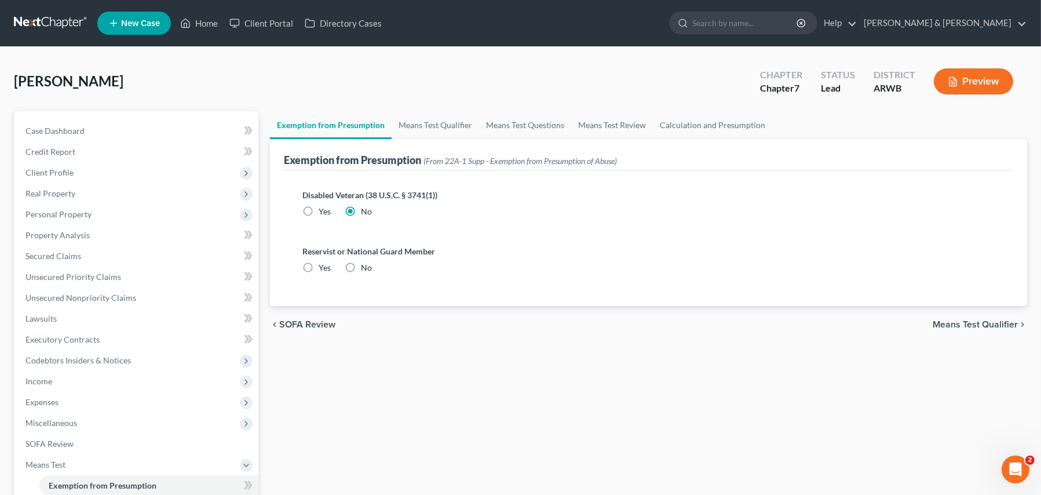
radio input "true"
click at [982, 321] on span "Means Test Qualifier" at bounding box center [975, 324] width 85 height 9
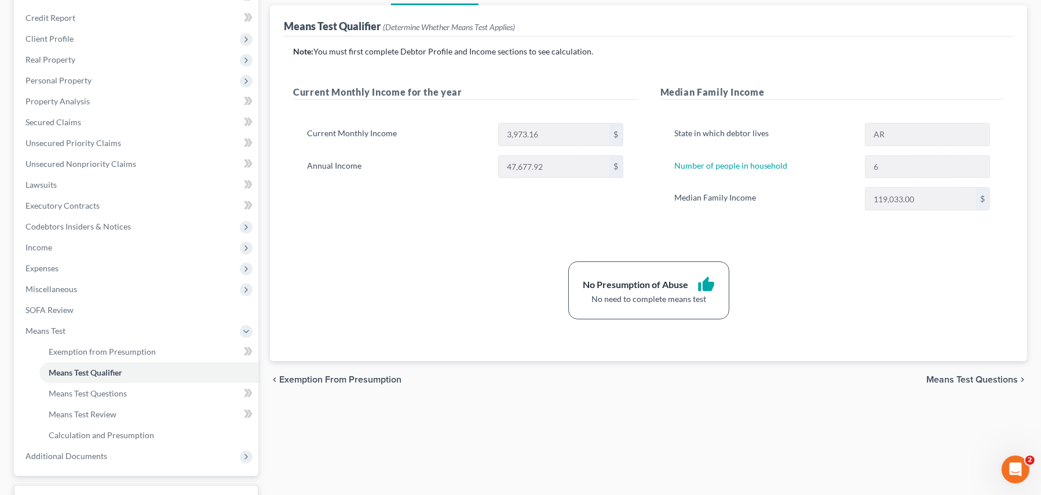
scroll to position [174, 0]
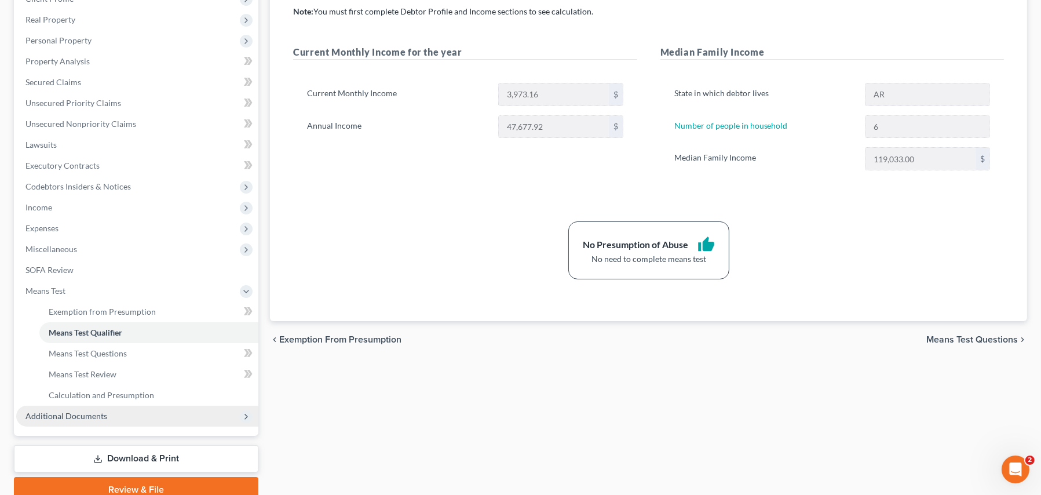
click at [58, 417] on span "Additional Documents" at bounding box center [66, 416] width 82 height 10
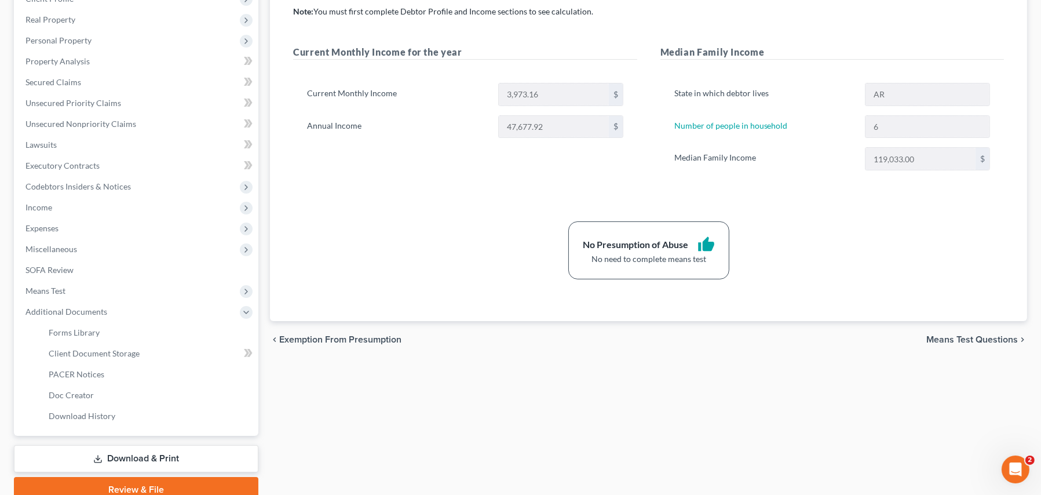
click at [127, 456] on link "Download & Print" at bounding box center [136, 458] width 244 height 27
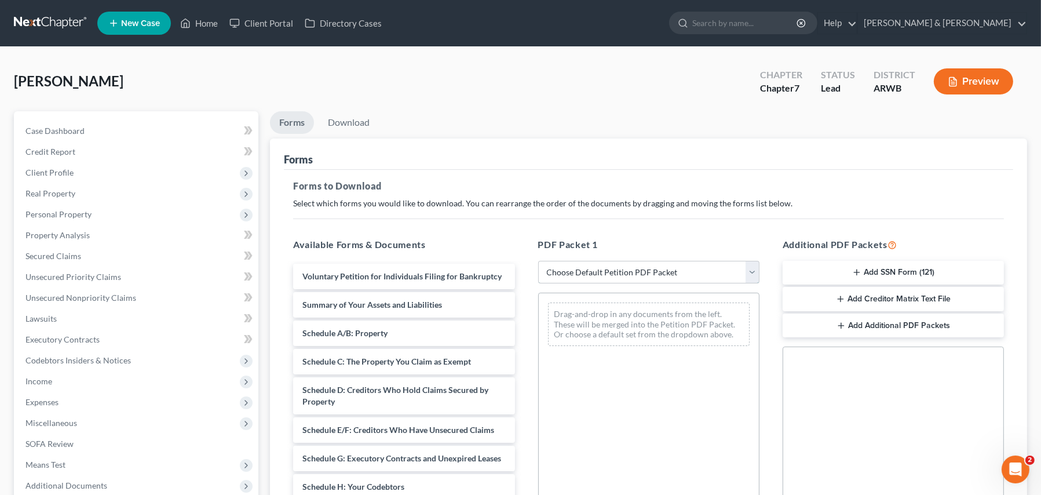
click at [575, 267] on select "Choose Default Petition PDF Packet Complete Bankruptcy Petition (all forms and …" at bounding box center [648, 272] width 221 height 23
click at [538, 261] on select "Choose Default Petition PDF Packet Complete Bankruptcy Petition (all forms and …" at bounding box center [648, 272] width 221 height 23
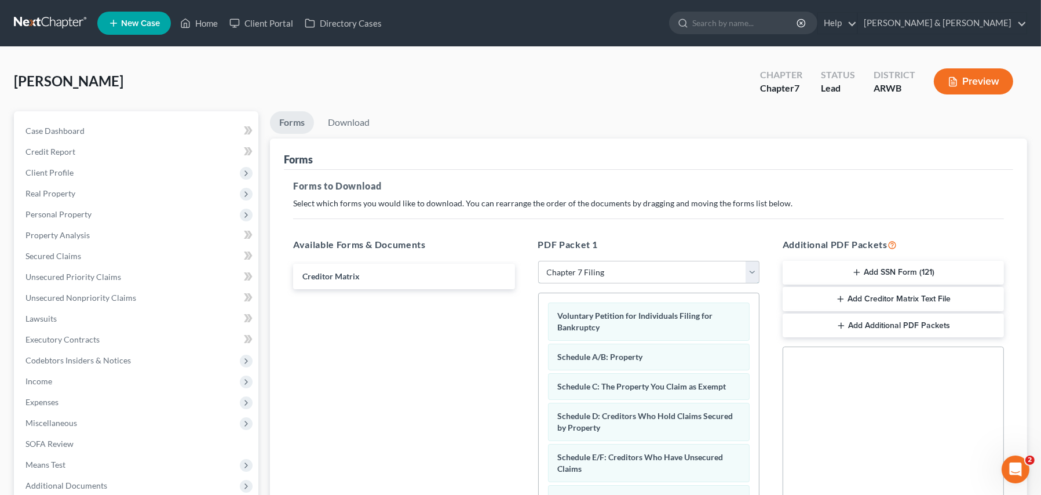
click at [575, 272] on select "Choose Default Petition PDF Packet Complete Bankruptcy Petition (all forms and …" at bounding box center [648, 272] width 221 height 23
select select "4"
click at [538, 261] on select "Choose Default Petition PDF Packet Complete Bankruptcy Petition (all forms and …" at bounding box center [648, 272] width 221 height 23
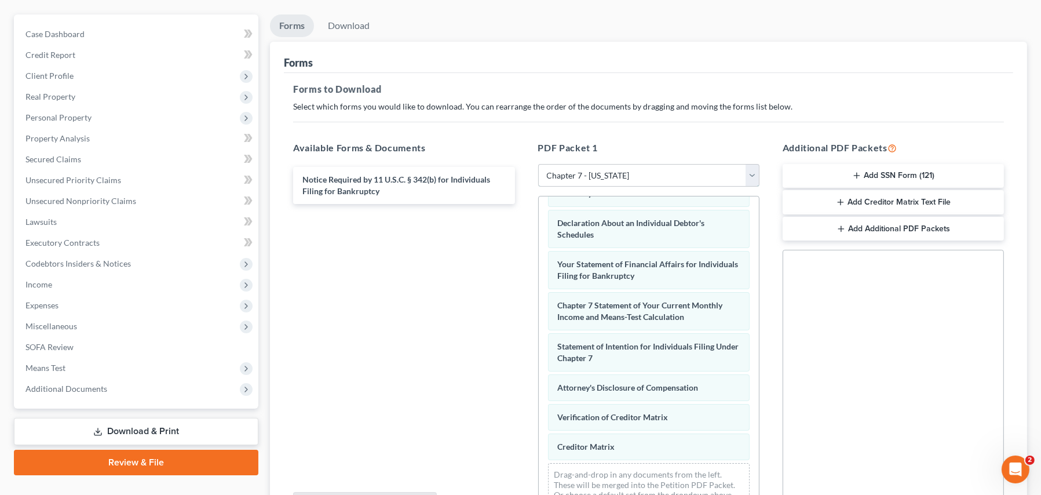
scroll to position [220, 0]
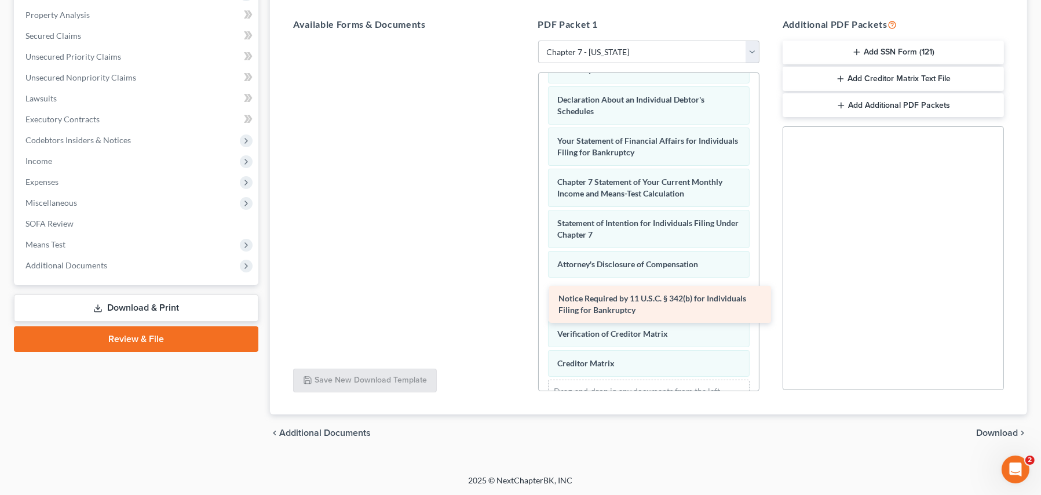
drag, startPoint x: 360, startPoint y: 54, endPoint x: 616, endPoint y: 298, distance: 353.2
click at [524, 41] on div "Notice Required by 11 U.S.C. § 342(b) for Individuals Filing for Bankruptcy Not…" at bounding box center [404, 41] width 240 height 0
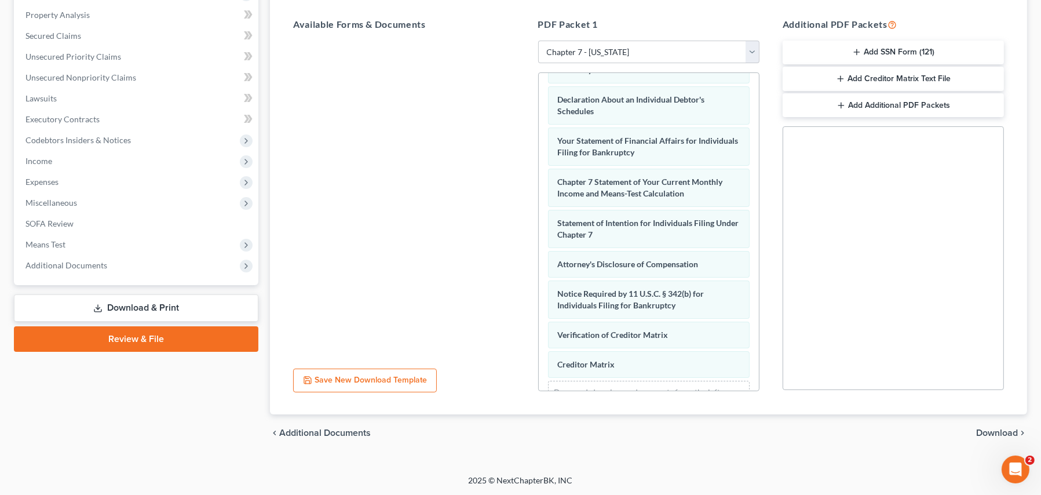
click at [869, 47] on button "Add SSN Form (121)" at bounding box center [893, 53] width 221 height 24
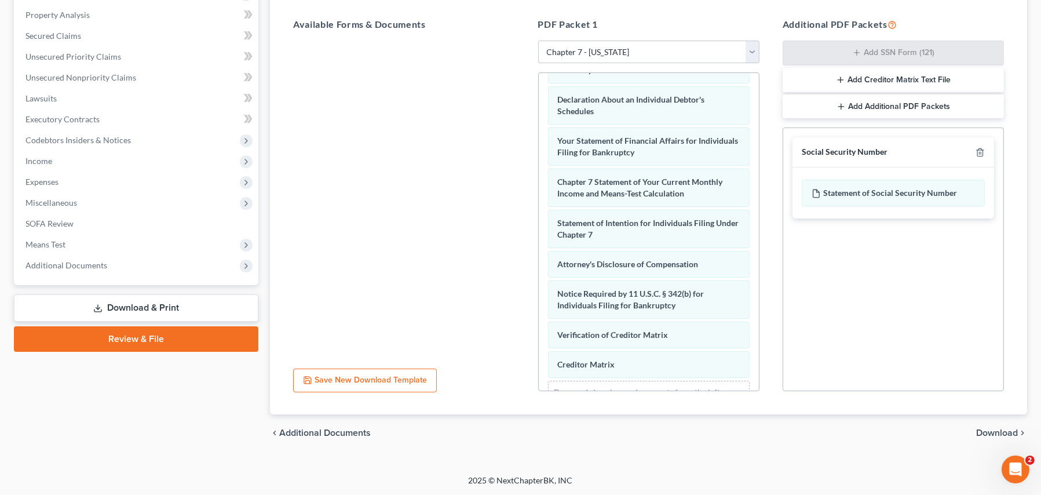
click at [872, 76] on button "Add Creditor Matrix Text File" at bounding box center [893, 80] width 221 height 24
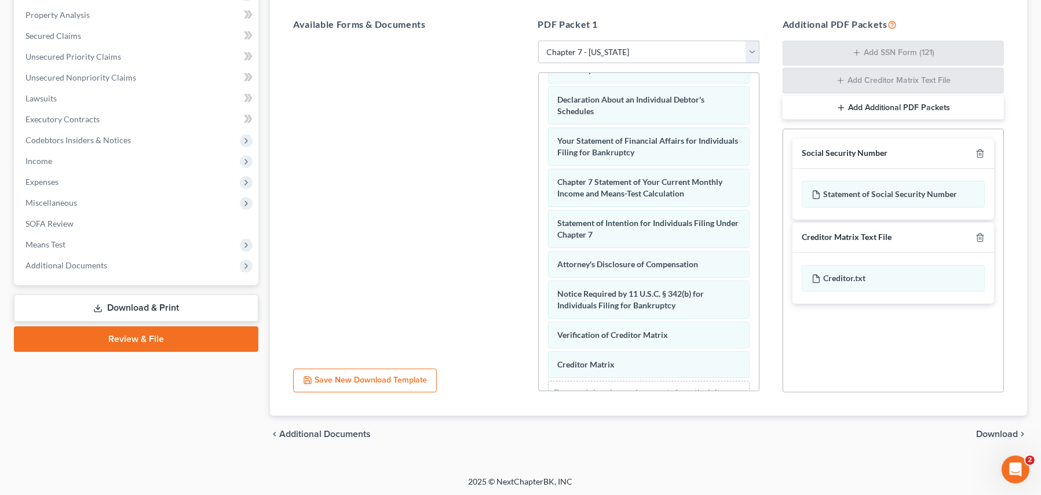
click at [986, 430] on span "Download" at bounding box center [997, 433] width 42 height 9
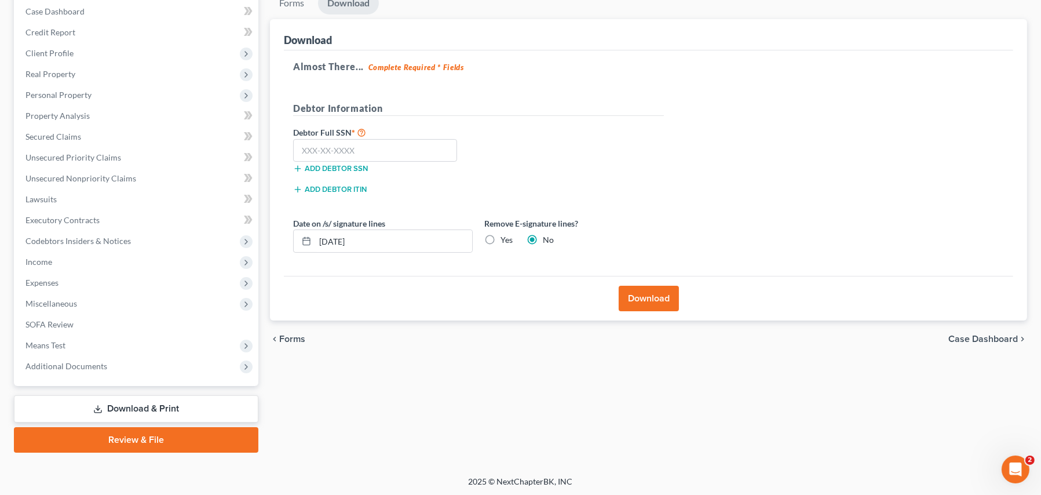
click at [500, 236] on label "Yes" at bounding box center [506, 240] width 12 height 12
click at [505, 236] on input "Yes" at bounding box center [509, 238] width 8 height 8
radio input "true"
radio input "false"
click at [364, 243] on input "[DATE]" at bounding box center [393, 241] width 157 height 22
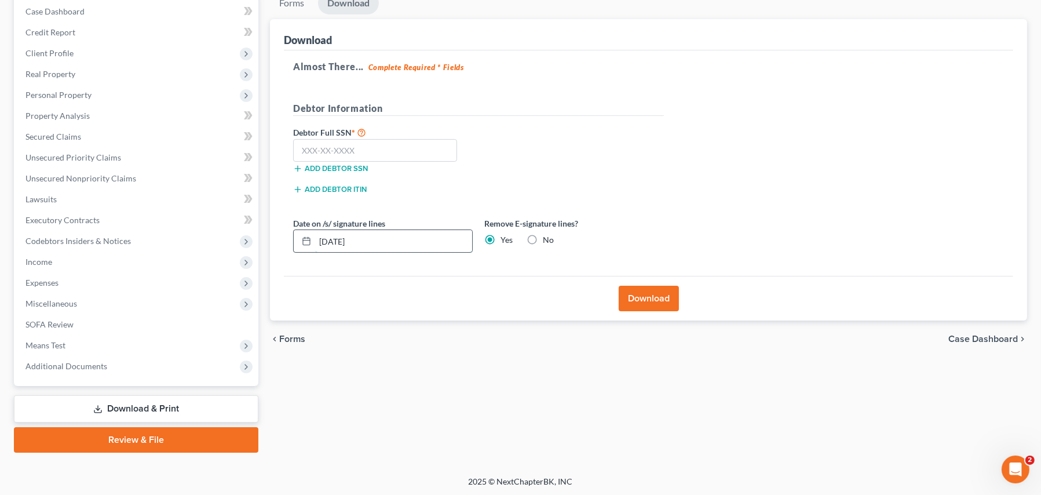
click at [363, 243] on input "[DATE]" at bounding box center [393, 241] width 157 height 22
click at [310, 149] on input "text" at bounding box center [375, 150] width 164 height 23
type input "505-25-1277"
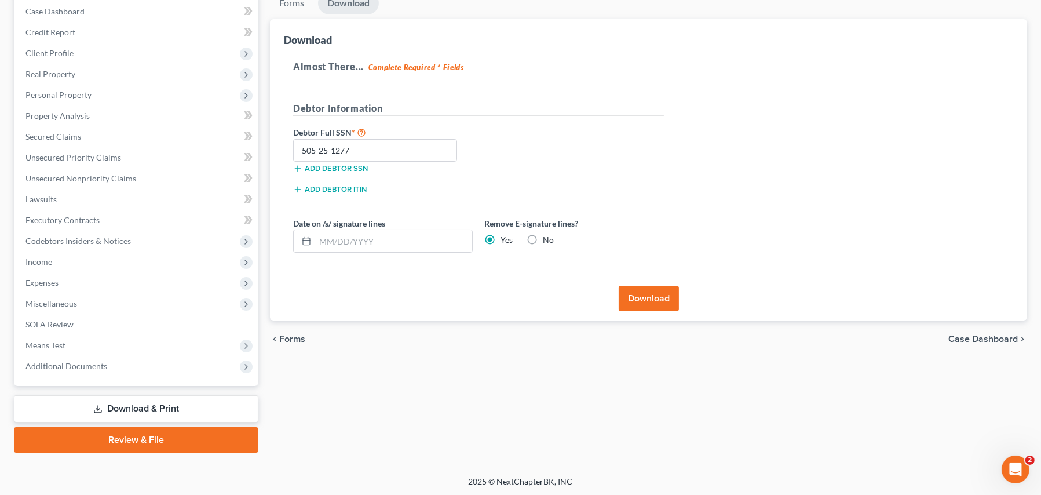
click at [638, 291] on button "Download" at bounding box center [649, 298] width 60 height 25
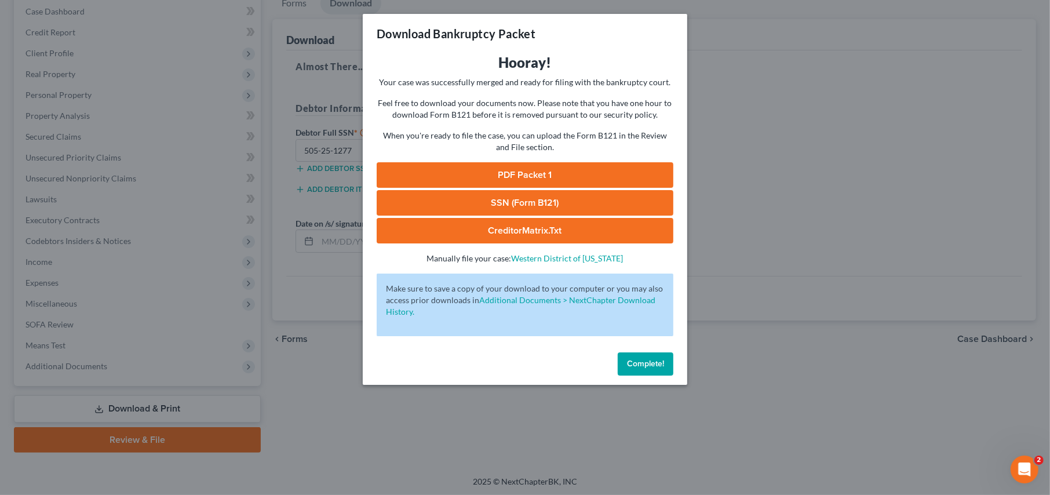
click at [520, 164] on link "PDF Packet 1" at bounding box center [524, 174] width 297 height 25
click at [474, 200] on link "SSN (Form B121)" at bounding box center [524, 202] width 297 height 25
click at [486, 230] on link "CreditorMatrix.txt" at bounding box center [524, 230] width 297 height 25
click at [641, 368] on span "Complete!" at bounding box center [645, 364] width 37 height 10
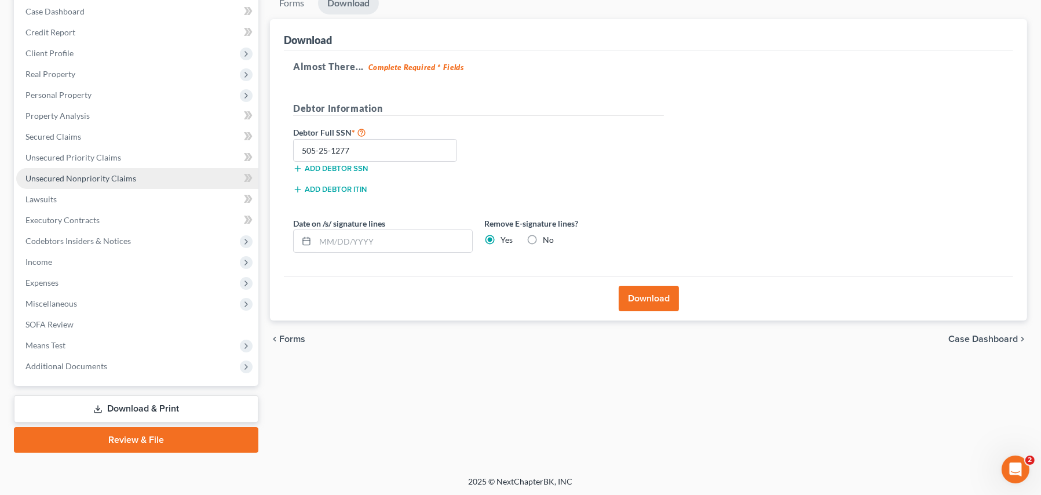
click at [49, 177] on span "Unsecured Nonpriority Claims" at bounding box center [80, 178] width 111 height 10
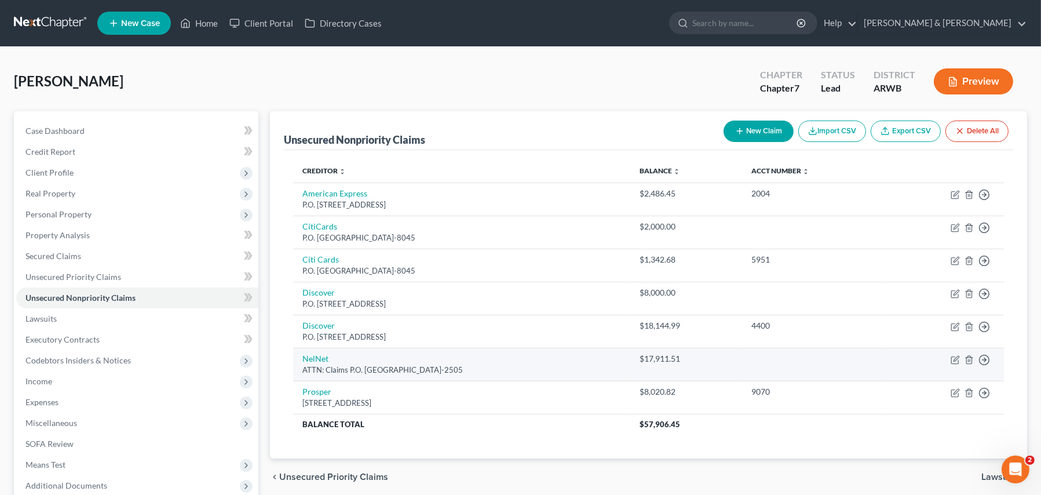
click at [360, 369] on div "ATTN: Claims P.O. [GEOGRAPHIC_DATA]-2505" at bounding box center [461, 369] width 319 height 11
click at [953, 355] on icon "button" at bounding box center [955, 359] width 9 height 9
select select "30"
select select "17"
select select "0"
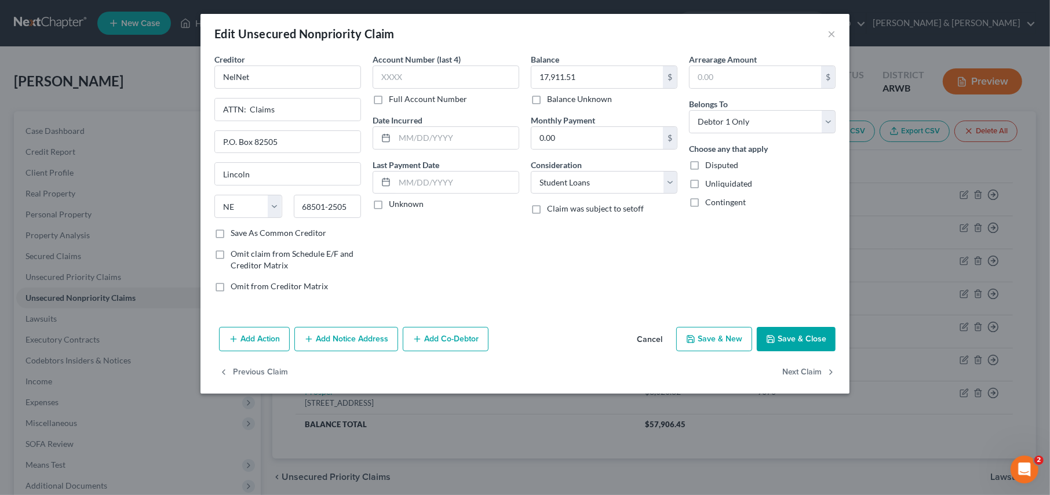
click at [648, 339] on button "Cancel" at bounding box center [649, 339] width 44 height 23
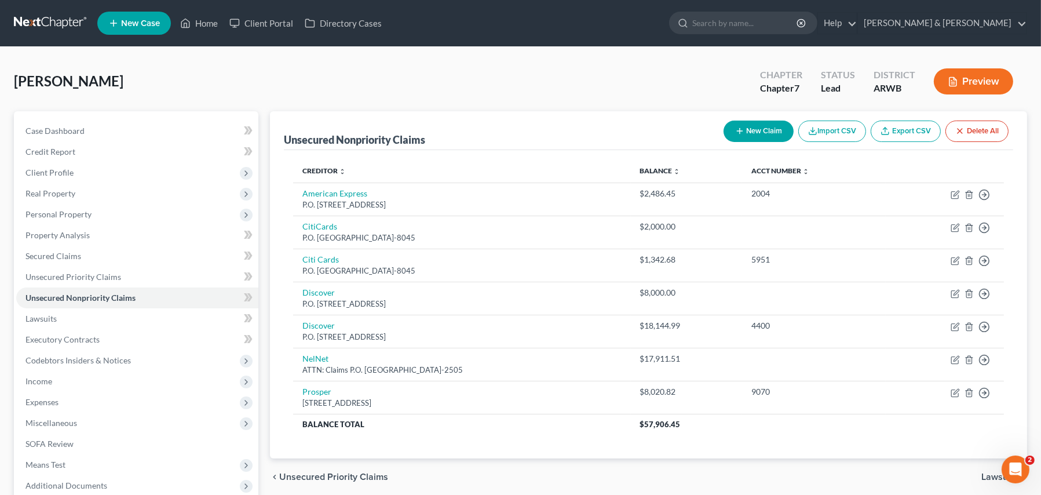
click at [737, 131] on icon "button" at bounding box center [739, 130] width 9 height 9
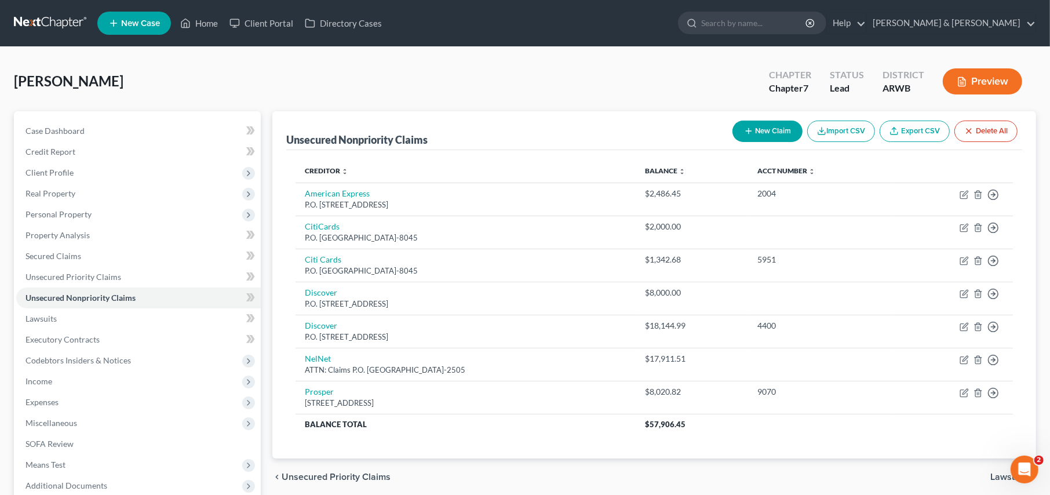
select select "0"
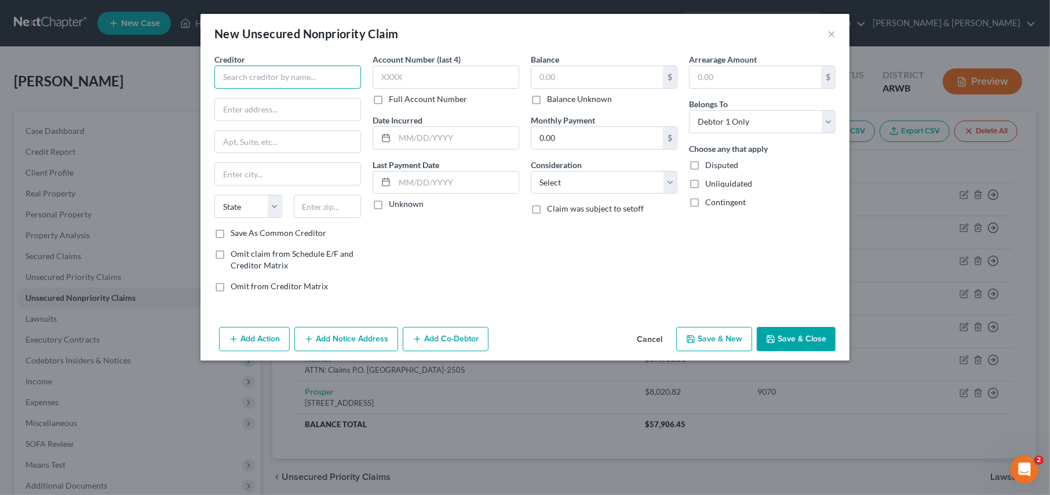
click at [236, 75] on input "text" at bounding box center [287, 76] width 147 height 23
type input "Capital One, NA / Discover Bank"
type input "c/o [PERSON_NAME] & Associates"
type input "P.O. Box 808"
type input "[PERSON_NAME]"
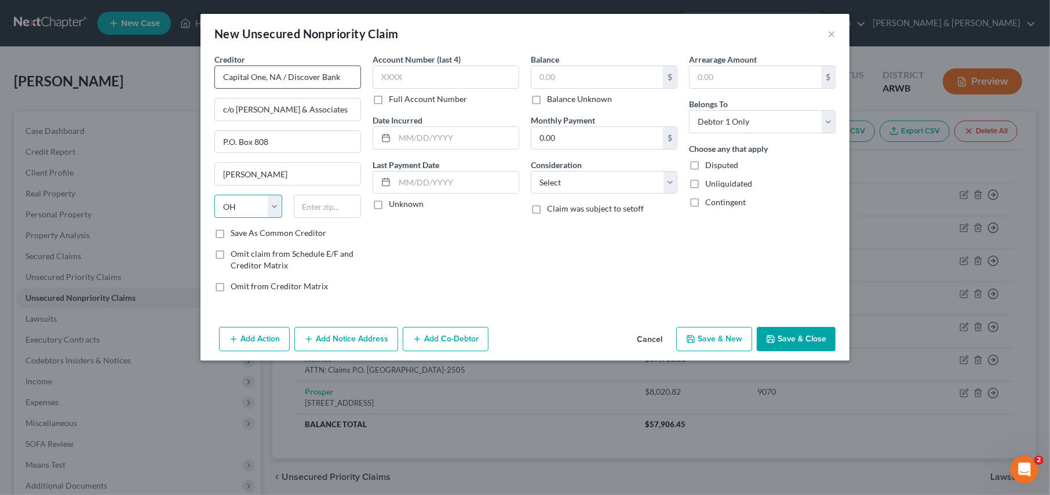
select select "37"
type input "73083-0808"
click at [388, 81] on input "text" at bounding box center [445, 76] width 147 height 23
type input "4400"
click at [557, 82] on input "text" at bounding box center [596, 77] width 131 height 22
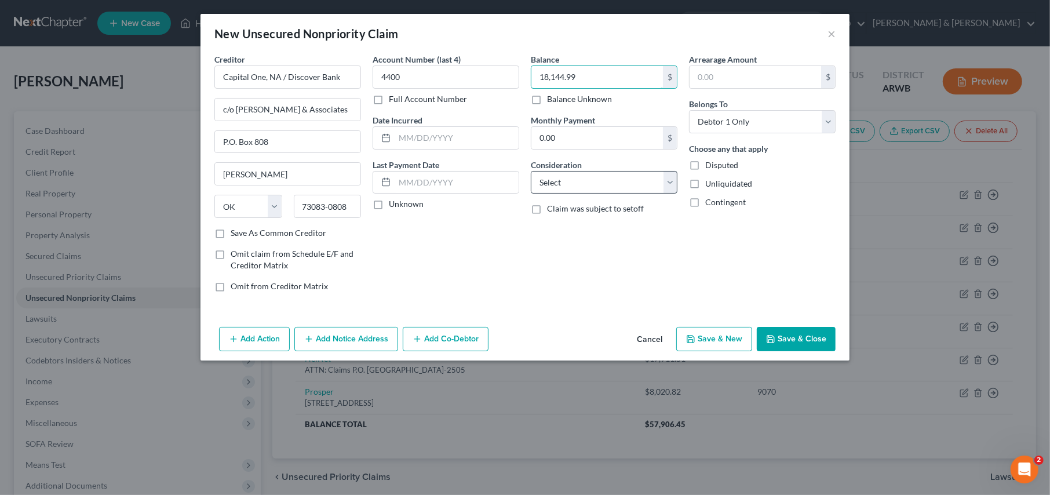
type input "18,144.99"
click at [596, 182] on select "Select Cable / Satellite Services Collection Agency Credit Card Debt Debt Couns…" at bounding box center [604, 182] width 147 height 23
select select "2"
click at [531, 171] on select "Select Cable / Satellite Services Collection Agency Credit Card Debt Debt Couns…" at bounding box center [604, 182] width 147 height 23
click at [347, 340] on button "Add Notice Address" at bounding box center [346, 339] width 104 height 24
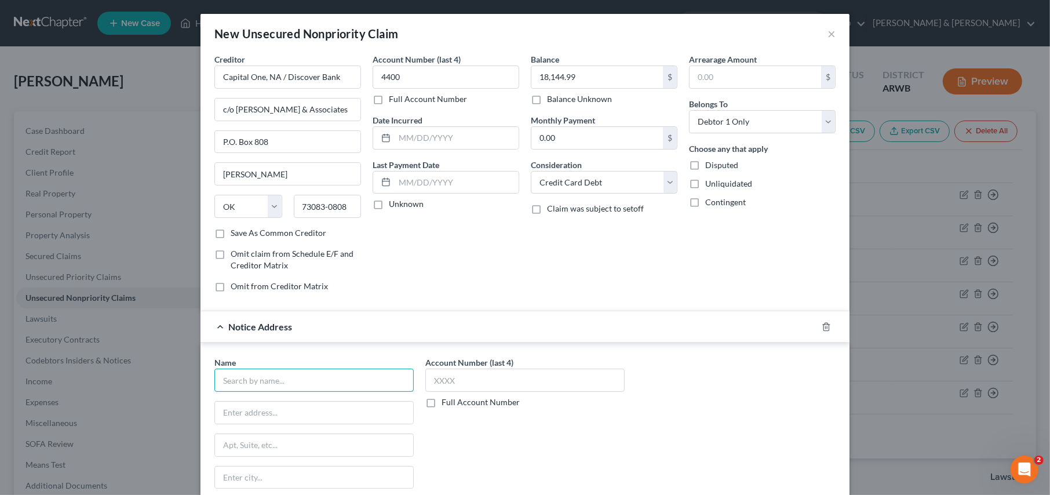
click at [243, 383] on input "text" at bounding box center [313, 379] width 199 height 23
type input "[PERSON_NAME]"
type input "Attorney at Law"
type input "P.O. Box 808"
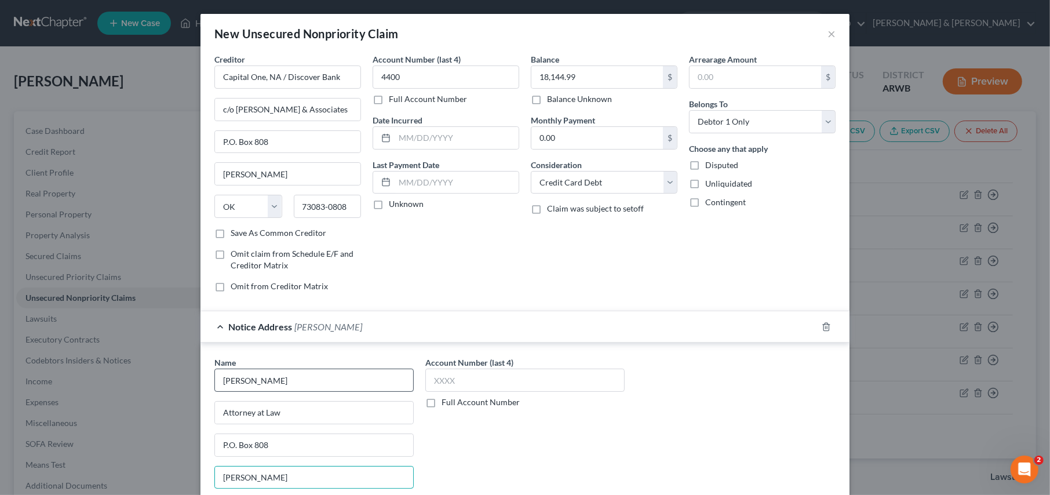
type input "[PERSON_NAME]"
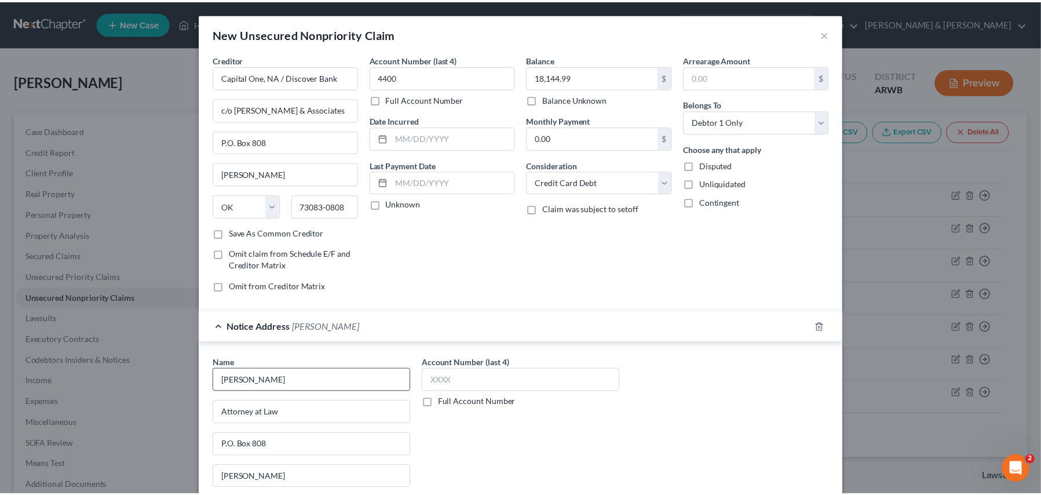
scroll to position [128, 0]
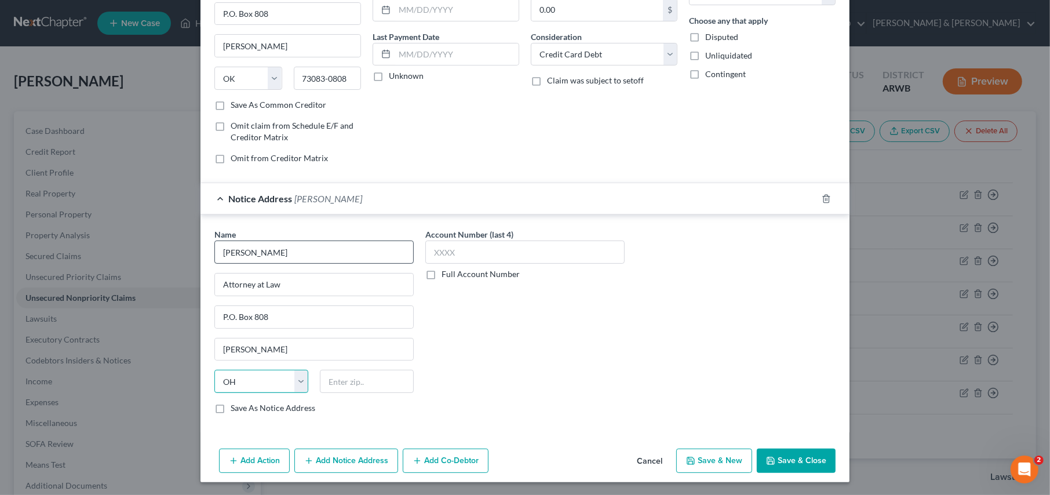
select select "37"
type input "73083-0808"
click at [780, 457] on button "Save & Close" at bounding box center [795, 460] width 79 height 24
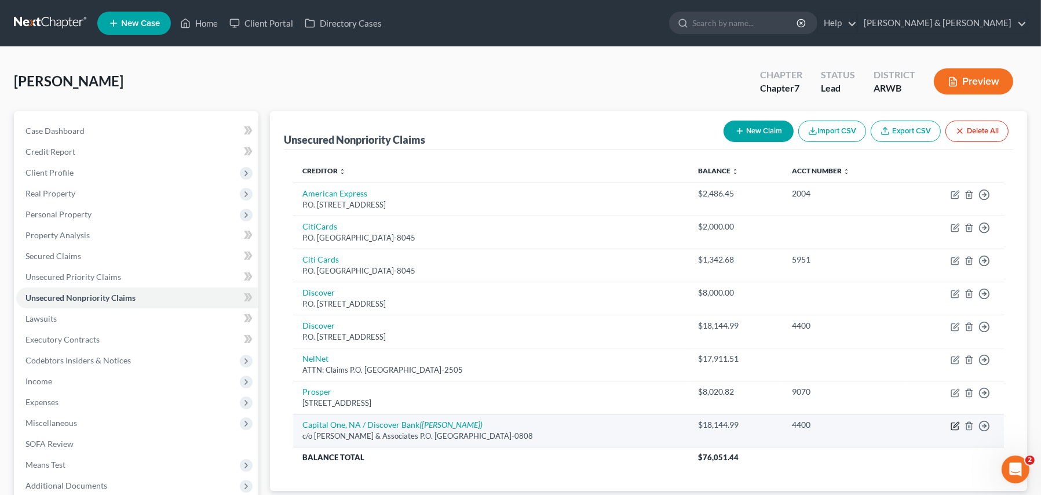
click at [952, 424] on icon "button" at bounding box center [955, 425] width 9 height 9
select select "37"
select select "2"
select select "0"
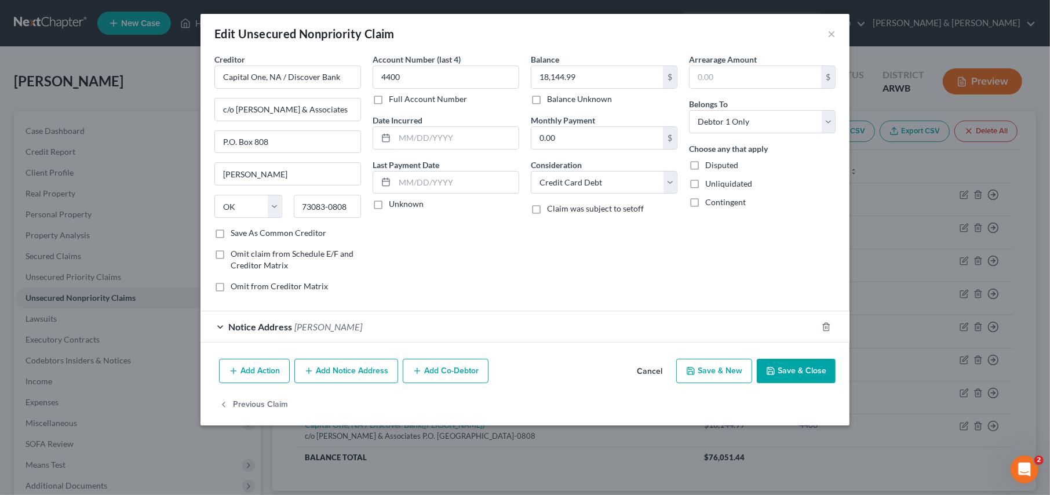
click at [234, 370] on icon "button" at bounding box center [233, 370] width 9 height 9
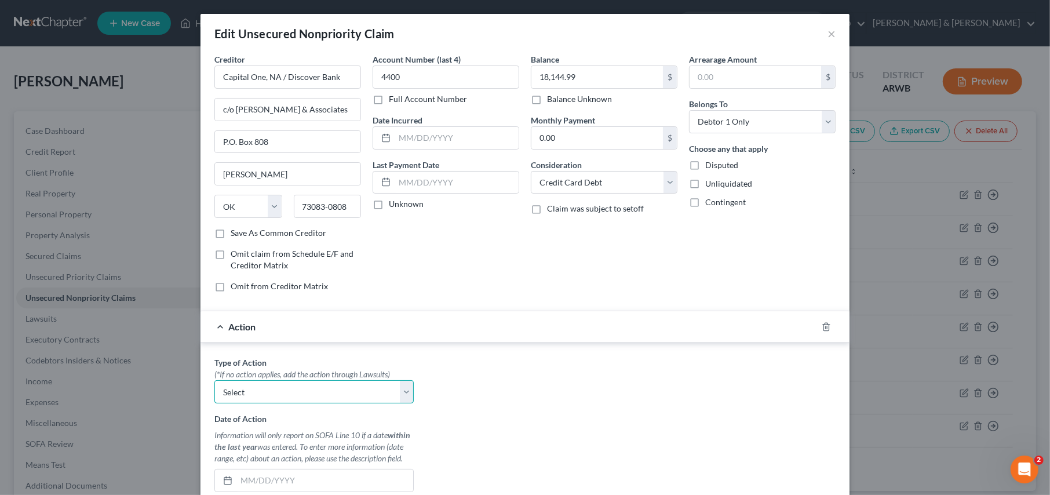
click at [389, 395] on select "Select Repossession Garnishment Foreclosure Personal Injury Attached, Seized, O…" at bounding box center [313, 391] width 199 height 23
click at [475, 404] on div "Type of Action * (*If no action applies, add the action through Lawsuits) Selec…" at bounding box center [525, 501] width 633 height 290
click at [823, 323] on icon "button" at bounding box center [825, 327] width 5 height 8
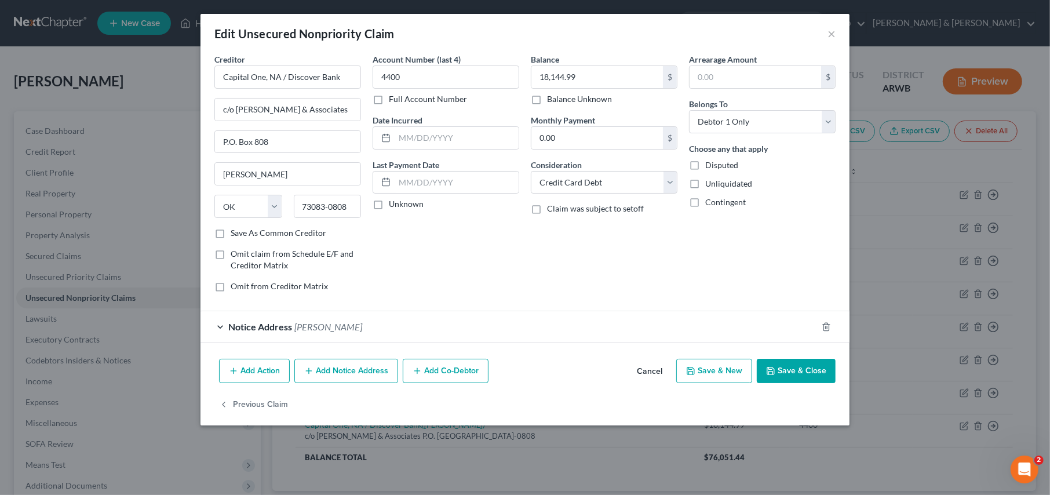
click at [773, 372] on polyline "button" at bounding box center [771, 372] width 4 height 3
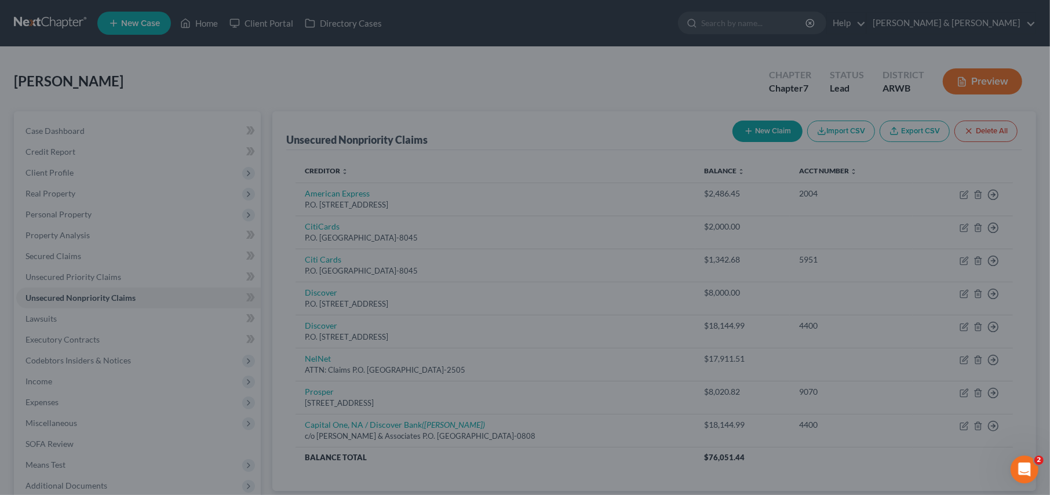
type input "0"
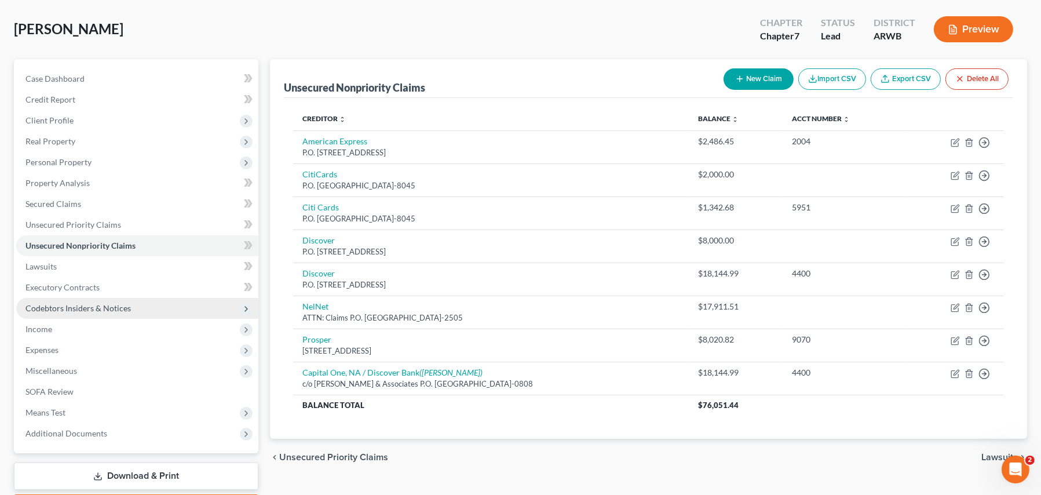
scroll to position [119, 0]
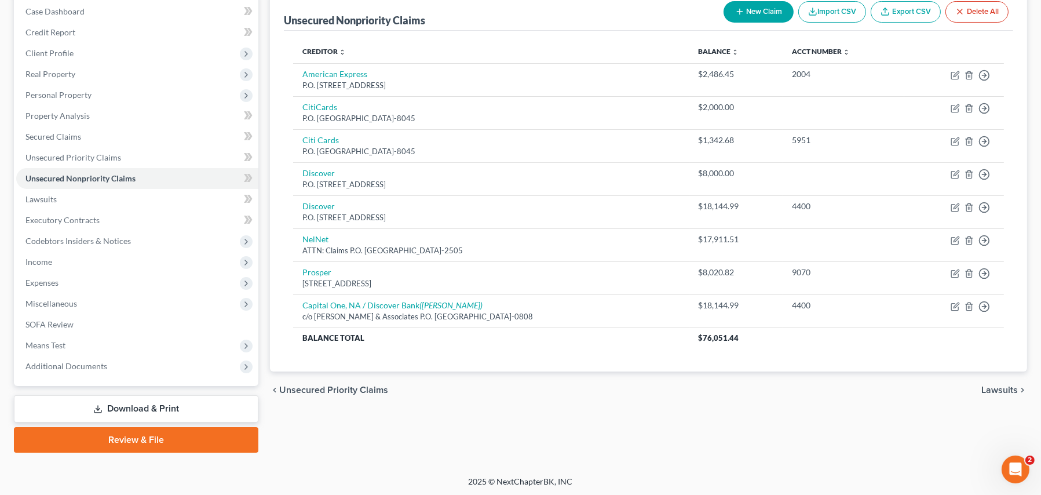
click at [153, 403] on link "Download & Print" at bounding box center [136, 408] width 244 height 27
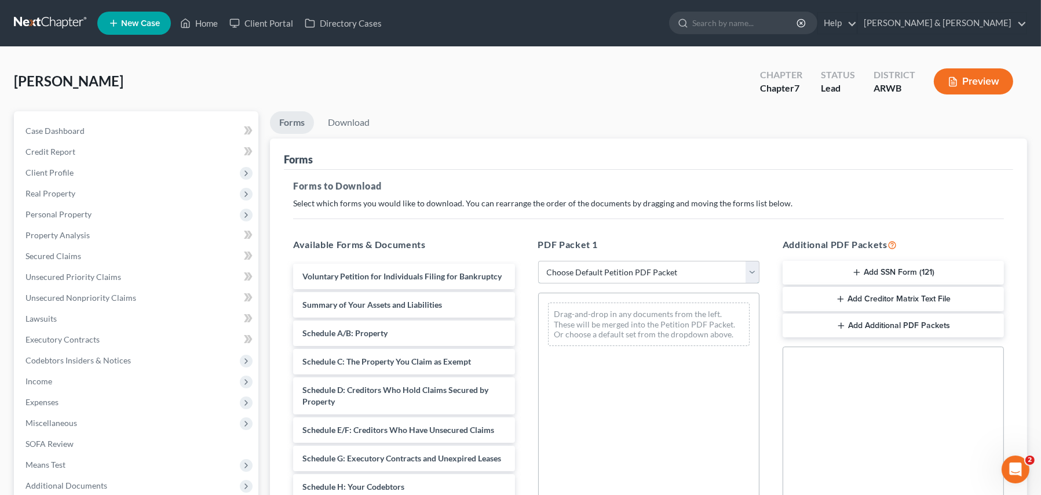
click at [571, 268] on select "Choose Default Petition PDF Packet Complete Bankruptcy Petition (all forms and …" at bounding box center [648, 272] width 221 height 23
select select "4"
click at [538, 261] on select "Choose Default Petition PDF Packet Complete Bankruptcy Petition (all forms and …" at bounding box center [648, 272] width 221 height 23
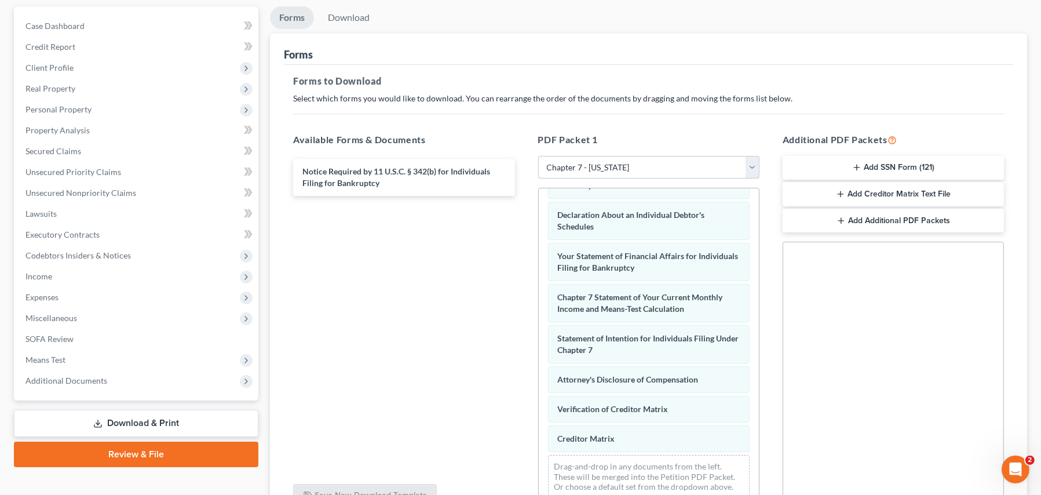
scroll to position [174, 0]
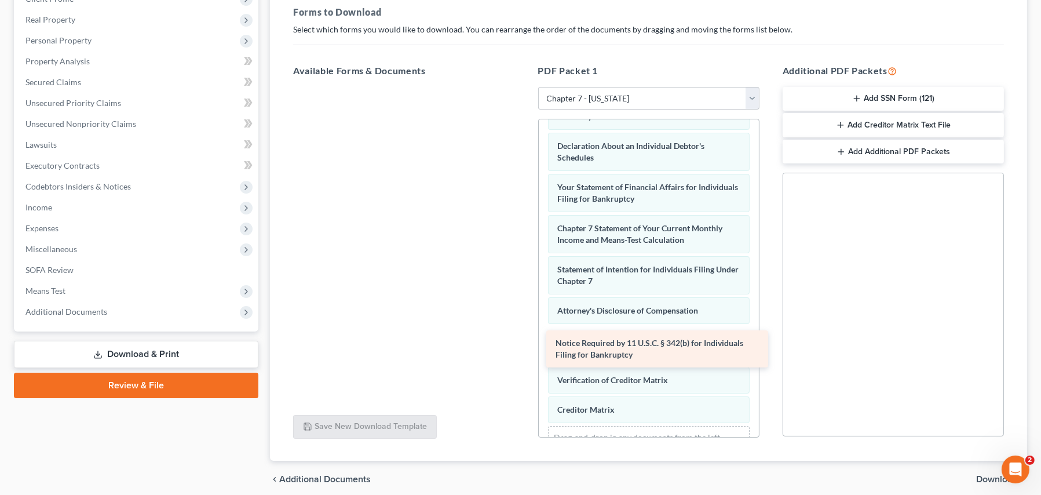
drag, startPoint x: 364, startPoint y: 101, endPoint x: 617, endPoint y: 342, distance: 349.9
click at [524, 87] on div "Notice Required by 11 U.S.C. § 342(b) for Individuals Filing for Bankruptcy Not…" at bounding box center [404, 87] width 240 height 0
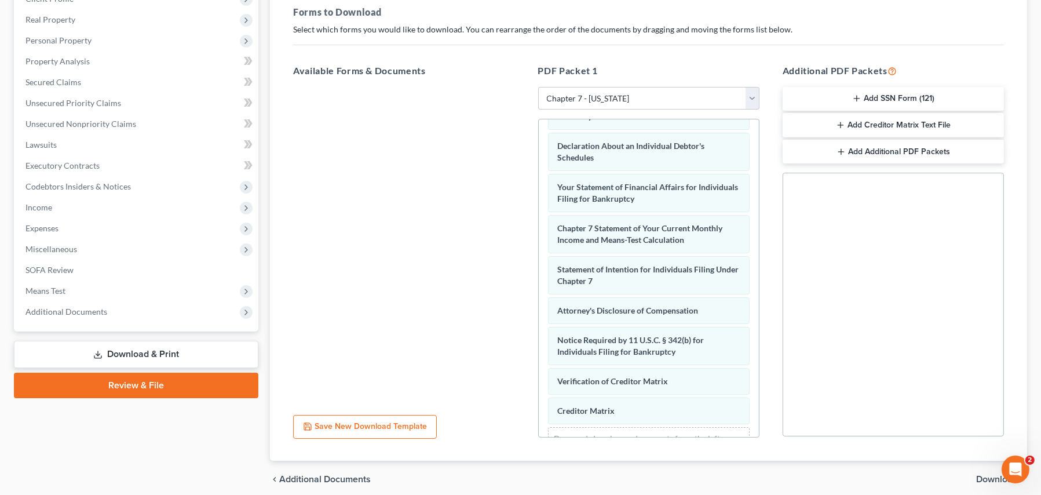
click at [859, 98] on line "button" at bounding box center [856, 98] width 5 height 0
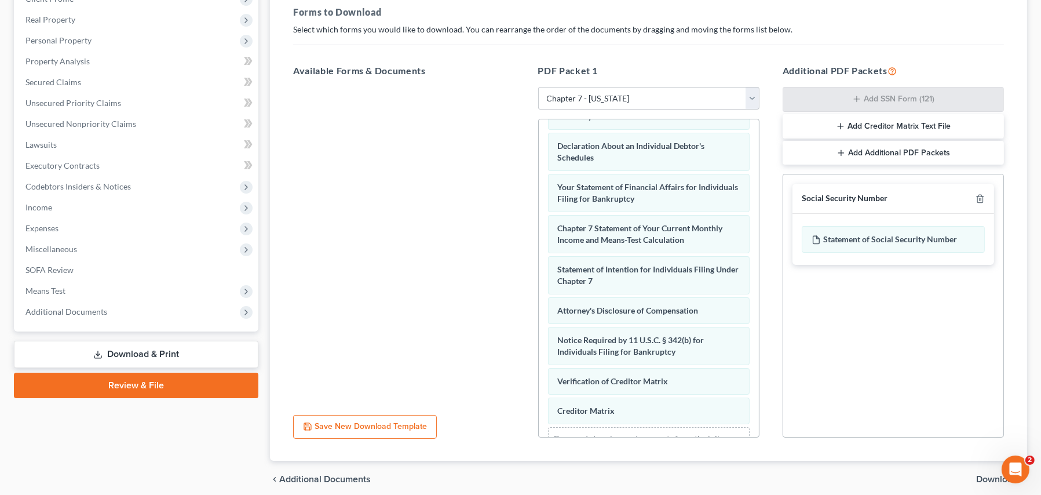
click at [861, 123] on button "Add Creditor Matrix Text File" at bounding box center [893, 126] width 221 height 24
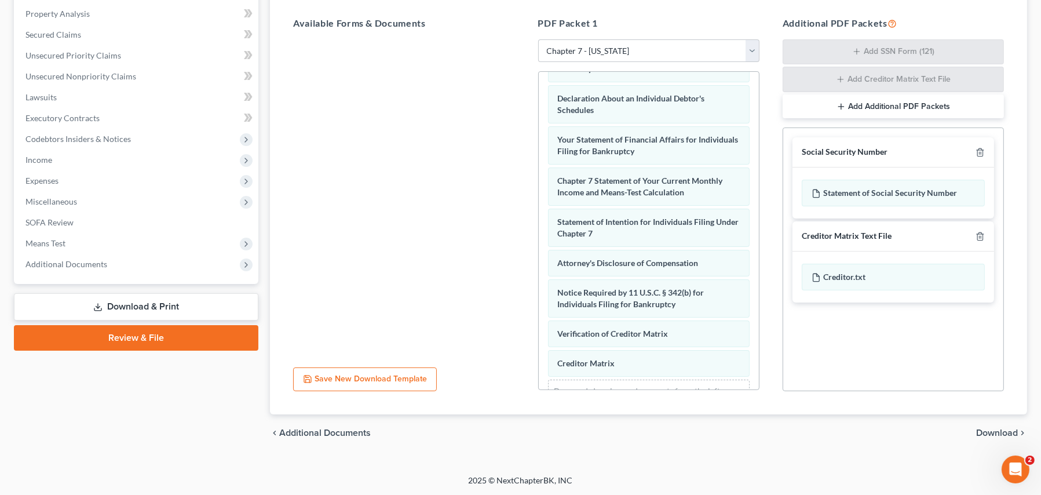
click at [986, 428] on span "Download" at bounding box center [997, 432] width 42 height 9
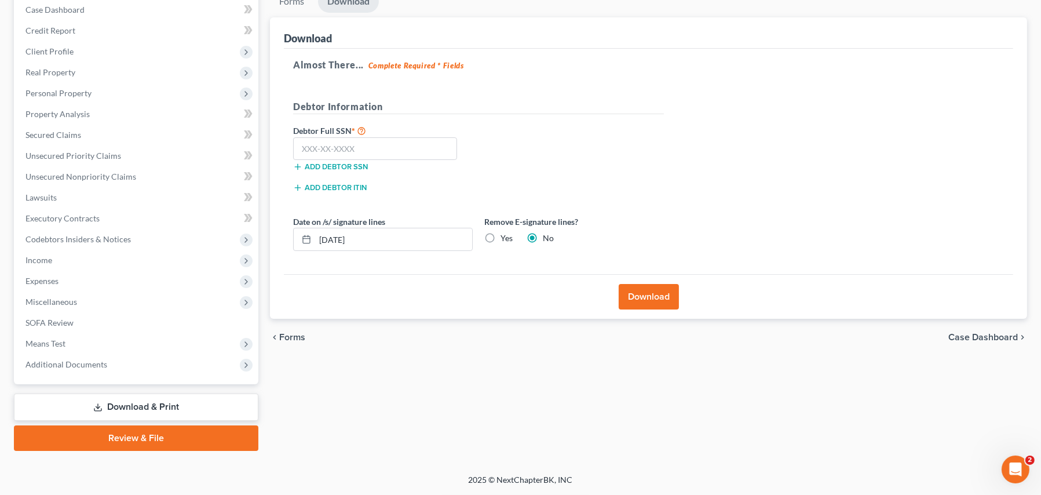
scroll to position [119, 0]
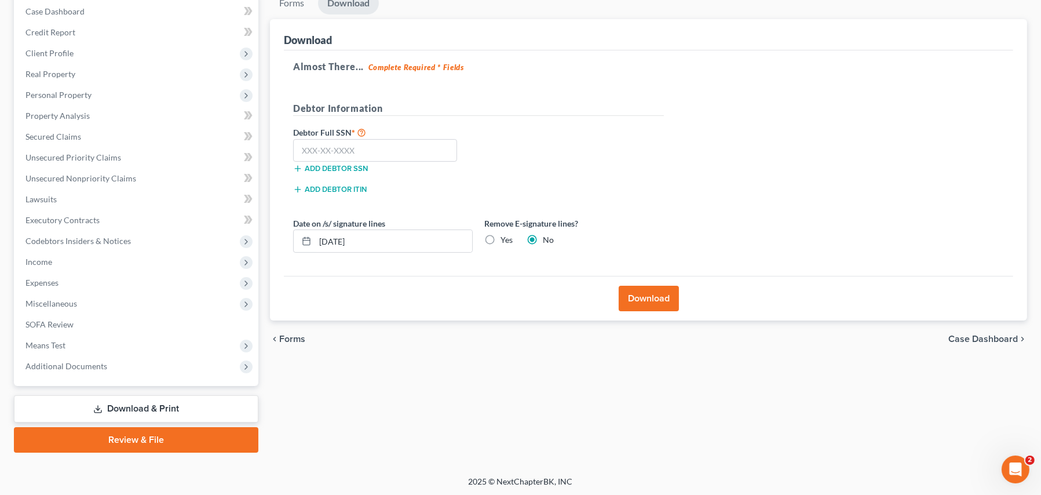
click at [500, 237] on label "Yes" at bounding box center [506, 240] width 12 height 12
click at [505, 237] on input "Yes" at bounding box center [509, 238] width 8 height 8
radio input "true"
radio input "false"
drag, startPoint x: 386, startPoint y: 244, endPoint x: 379, endPoint y: 241, distance: 8.1
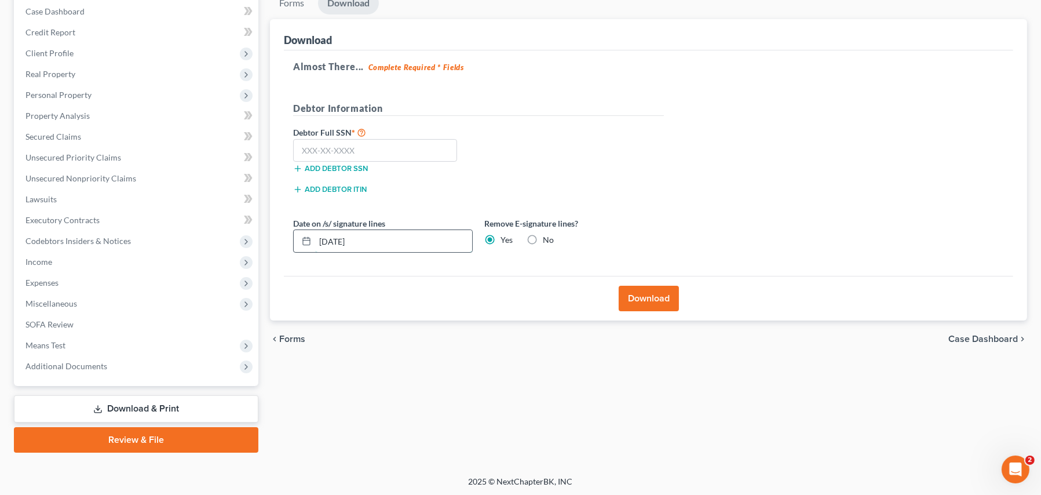
click at [386, 244] on input "[DATE]" at bounding box center [393, 241] width 157 height 22
click at [373, 238] on input "[DATE]" at bounding box center [393, 241] width 157 height 22
click at [372, 238] on input "[DATE]" at bounding box center [393, 241] width 157 height 22
click at [371, 238] on input "[DATE]" at bounding box center [393, 241] width 157 height 22
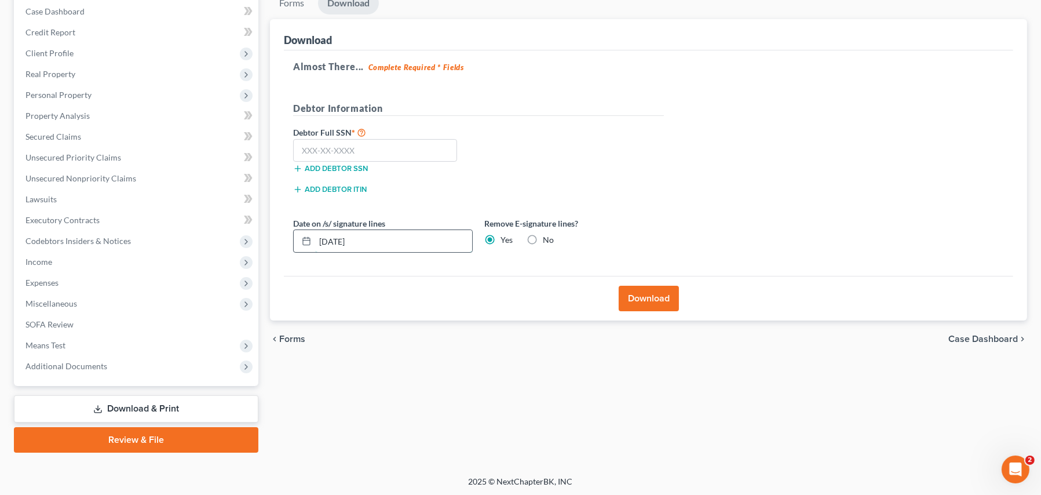
drag, startPoint x: 371, startPoint y: 238, endPoint x: 354, endPoint y: 238, distance: 17.4
click at [354, 238] on input "[DATE]" at bounding box center [393, 241] width 157 height 22
click at [331, 148] on input "text" at bounding box center [375, 150] width 164 height 23
type input "505-25-1277"
click at [666, 300] on button "Download" at bounding box center [649, 298] width 60 height 25
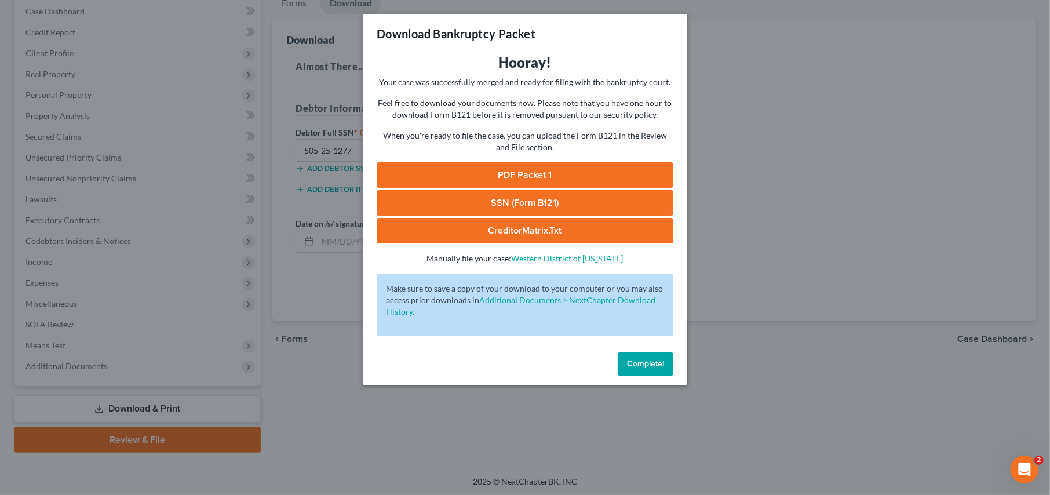
click at [525, 177] on link "PDF Packet 1" at bounding box center [524, 174] width 297 height 25
click at [455, 196] on link "SSN (Form B121)" at bounding box center [524, 202] width 297 height 25
click at [494, 228] on link "CreditorMatrix.txt" at bounding box center [524, 230] width 297 height 25
click at [640, 361] on span "Complete!" at bounding box center [645, 364] width 37 height 10
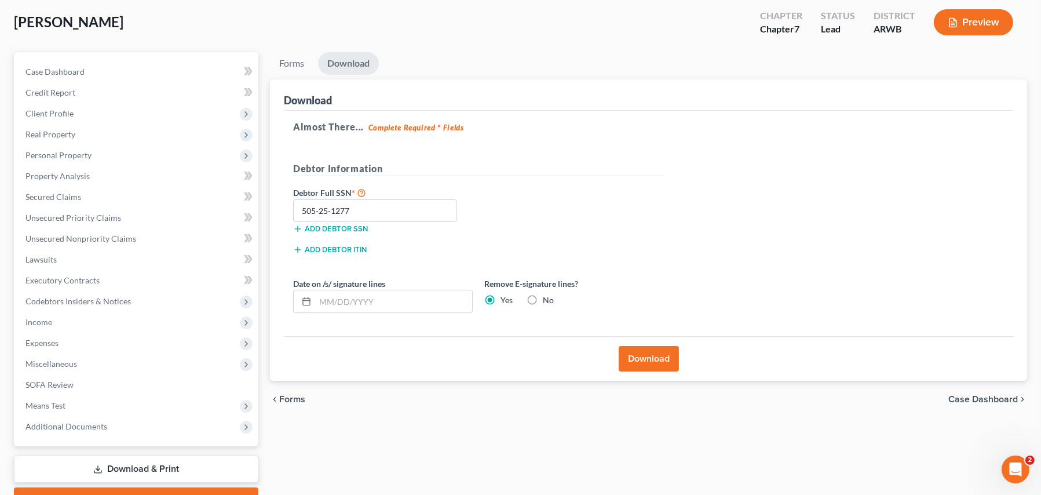
scroll to position [0, 0]
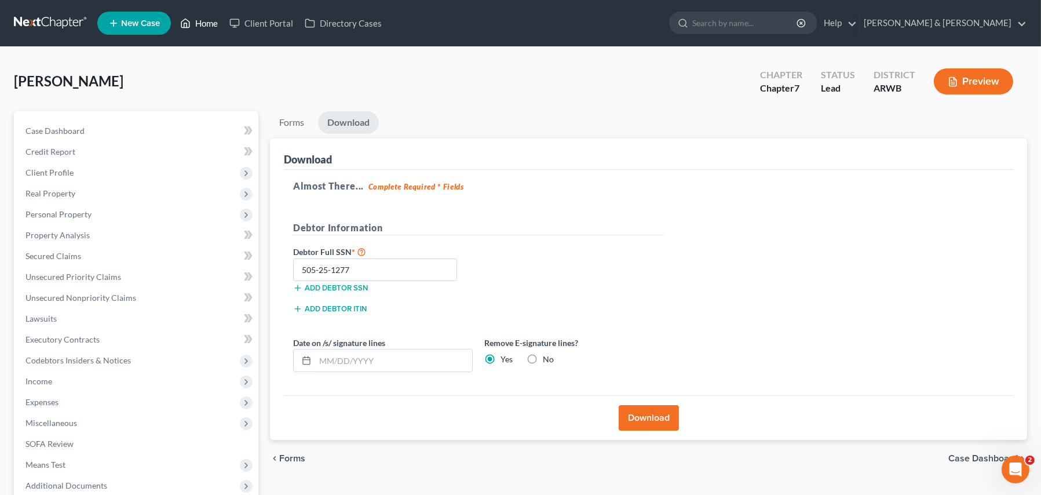
click at [209, 23] on link "Home" at bounding box center [198, 23] width 49 height 21
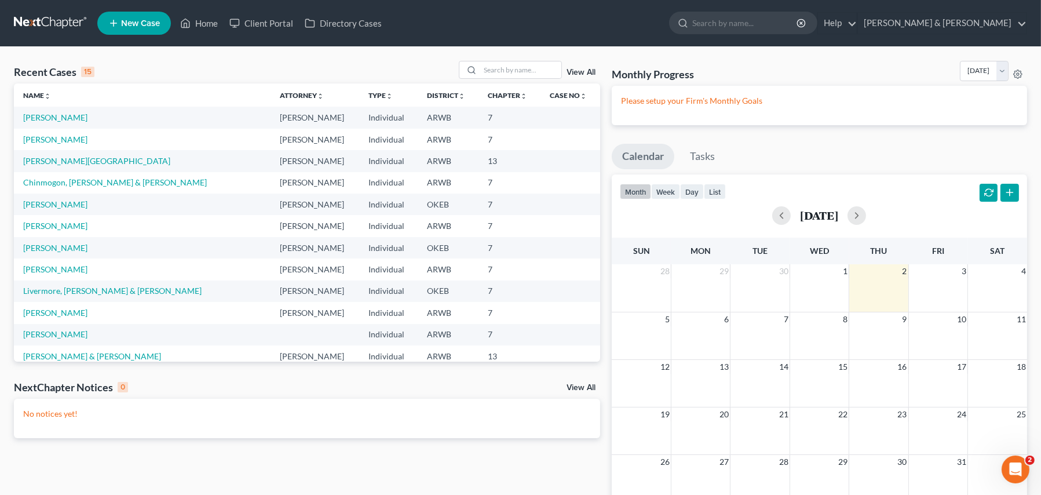
click at [57, 144] on td "[PERSON_NAME]" at bounding box center [142, 139] width 257 height 21
click at [59, 139] on link "[PERSON_NAME]" at bounding box center [55, 139] width 64 height 10
